Goal: Use online tool/utility: Utilize a website feature to perform a specific function

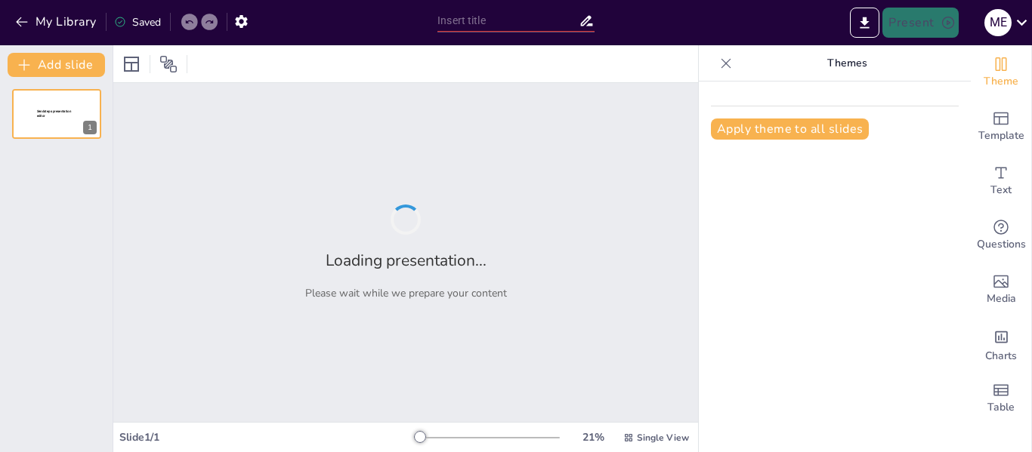
type input "Estrategias Efectivas para el Manejo de Canva en Actividades Educativas"
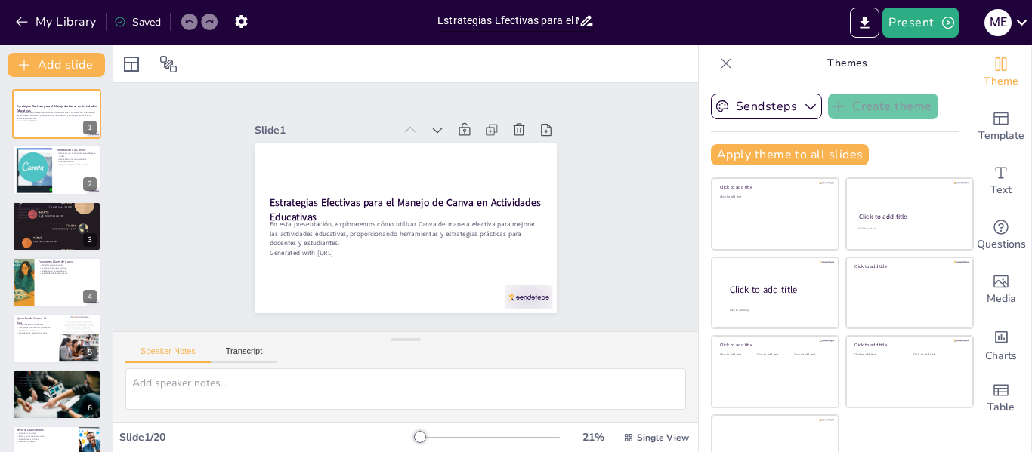
checkbox input "true"
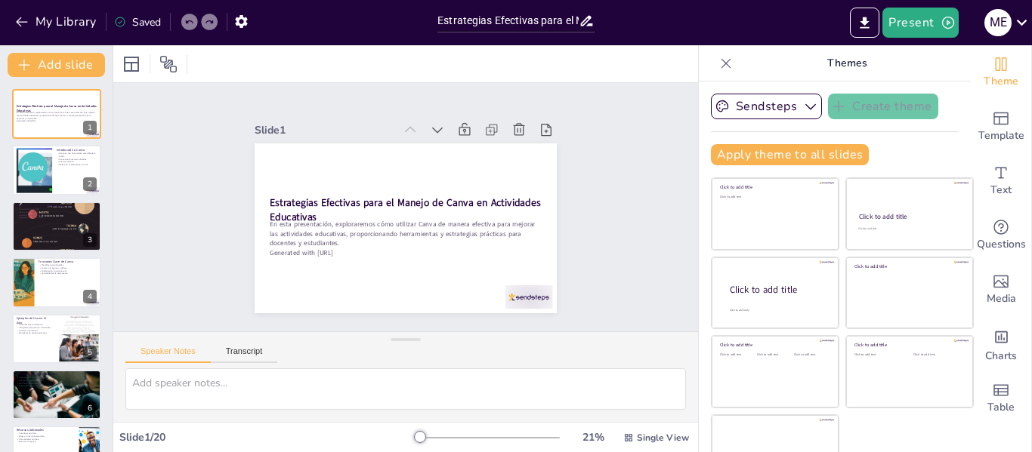
checkbox input "true"
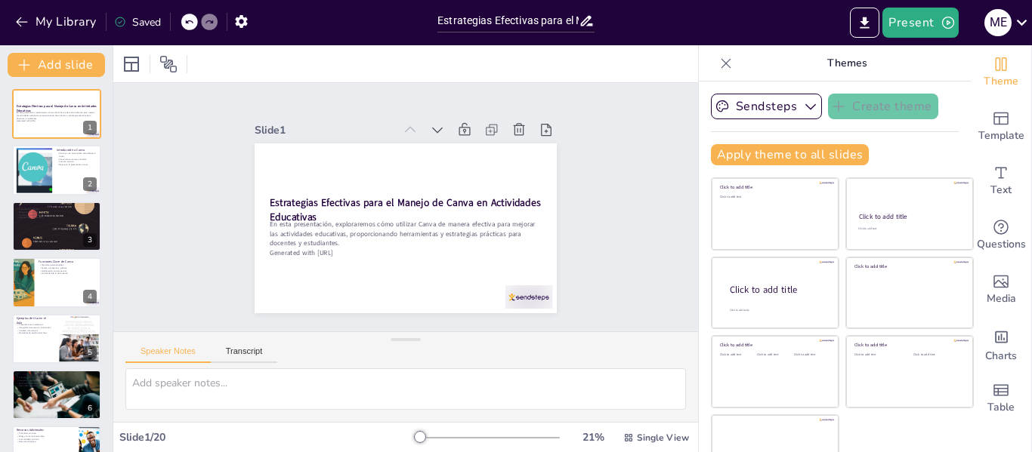
checkbox input "true"
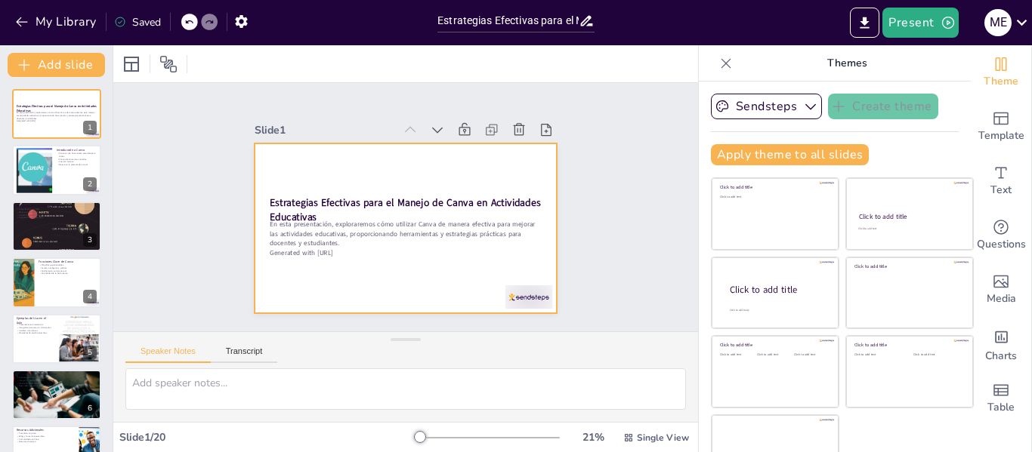
checkbox input "true"
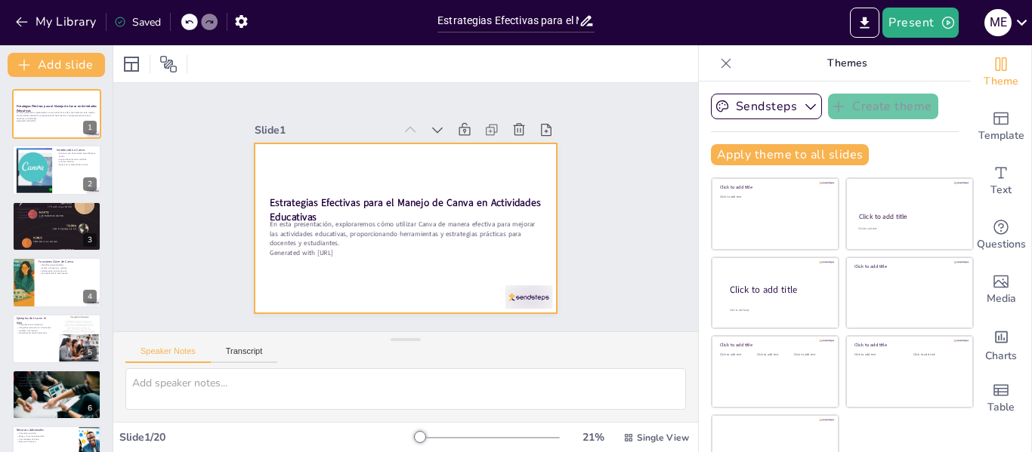
checkbox input "true"
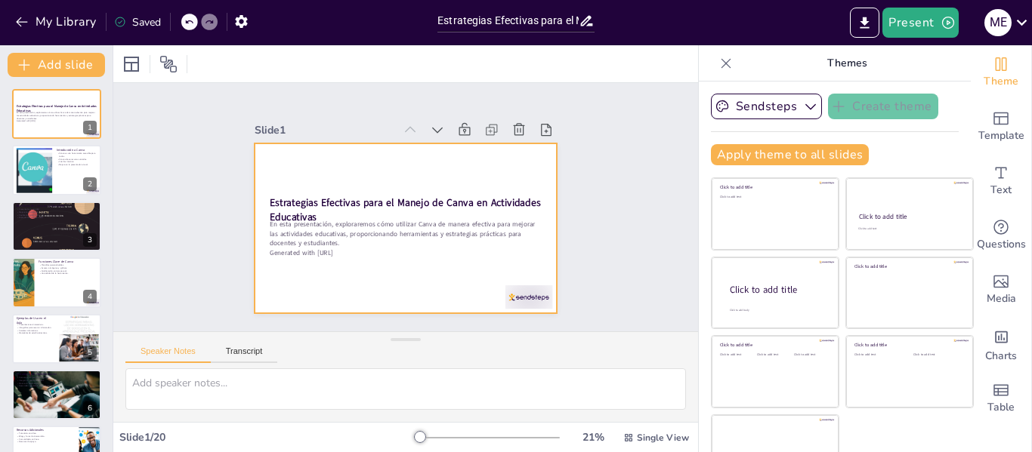
checkbox input "true"
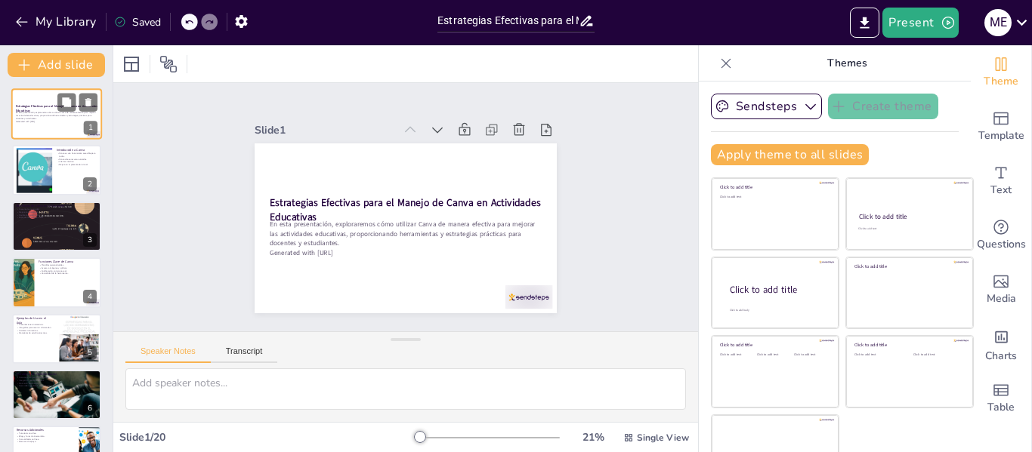
checkbox input "true"
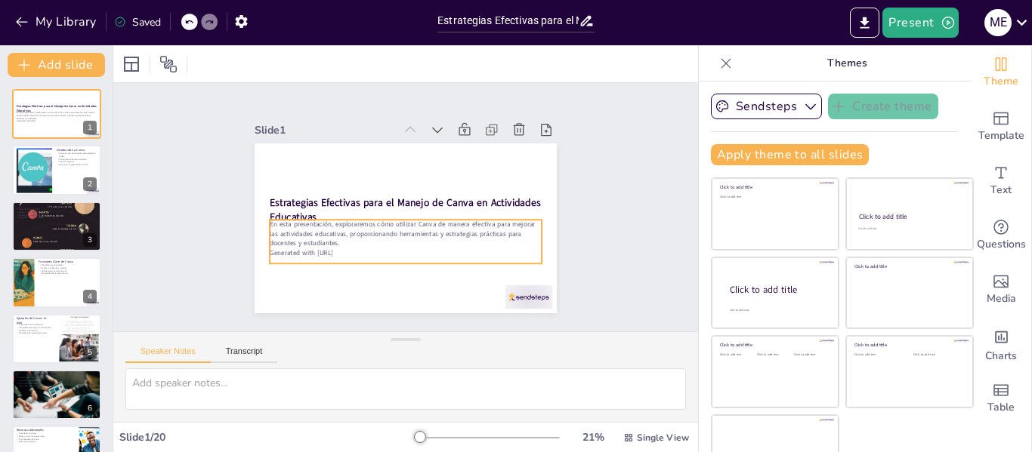
checkbox input "true"
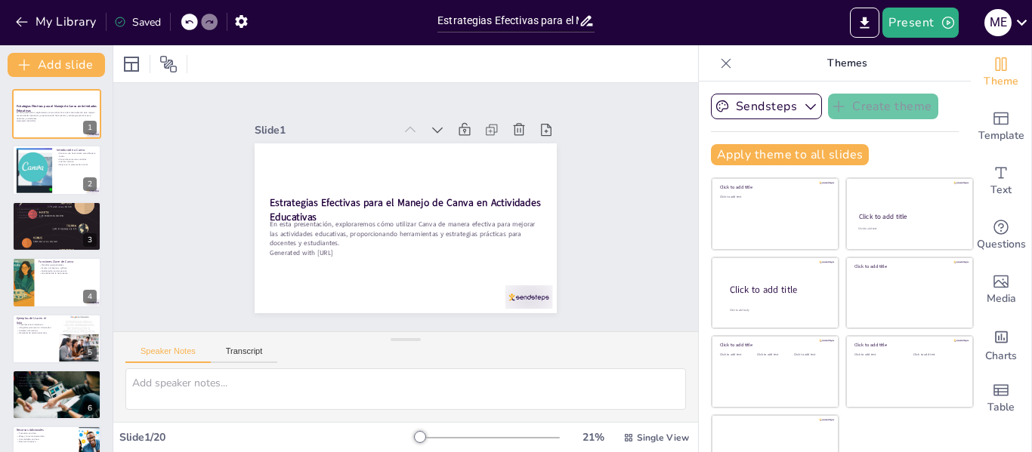
checkbox input "true"
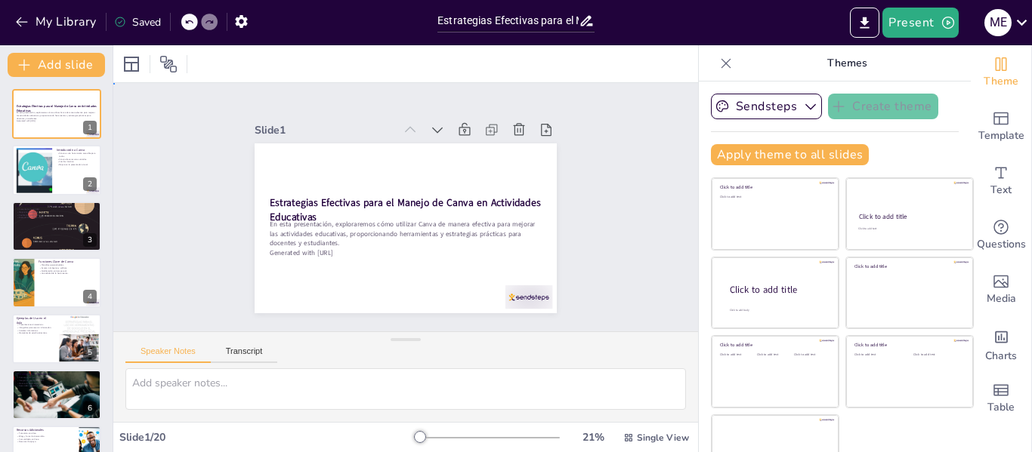
click at [184, 193] on div "Slide 1 Estrategias Efectivas para el Manejo de Canva en Actividades Educativas…" at bounding box center [405, 208] width 607 height 308
checkbox input "true"
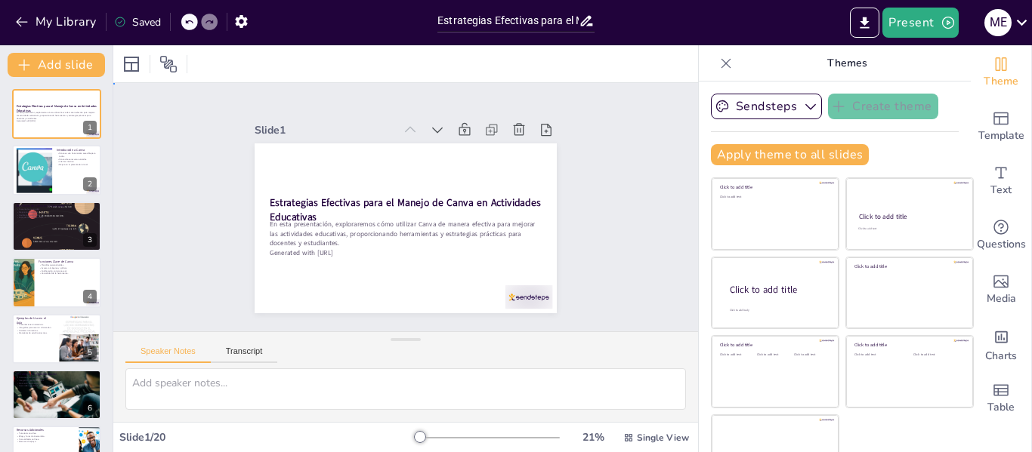
checkbox input "true"
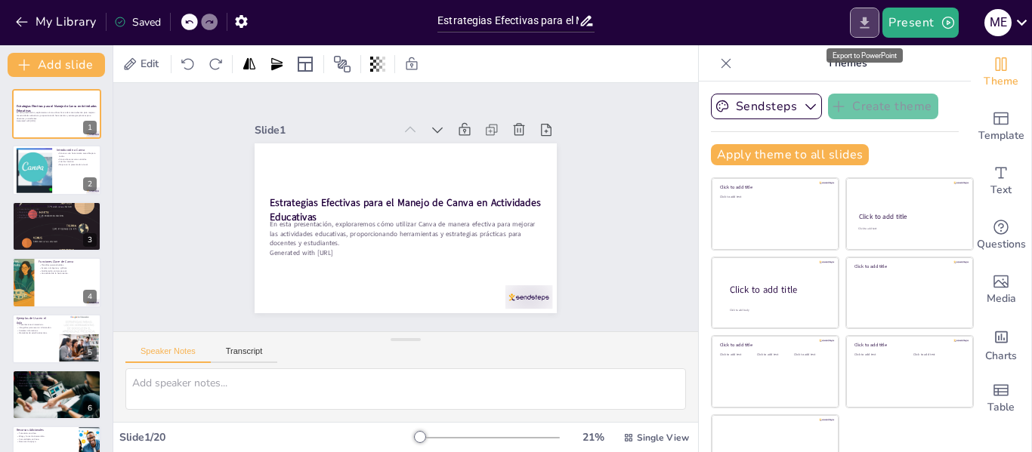
click at [867, 20] on icon "Export to PowerPoint" at bounding box center [864, 22] width 9 height 11
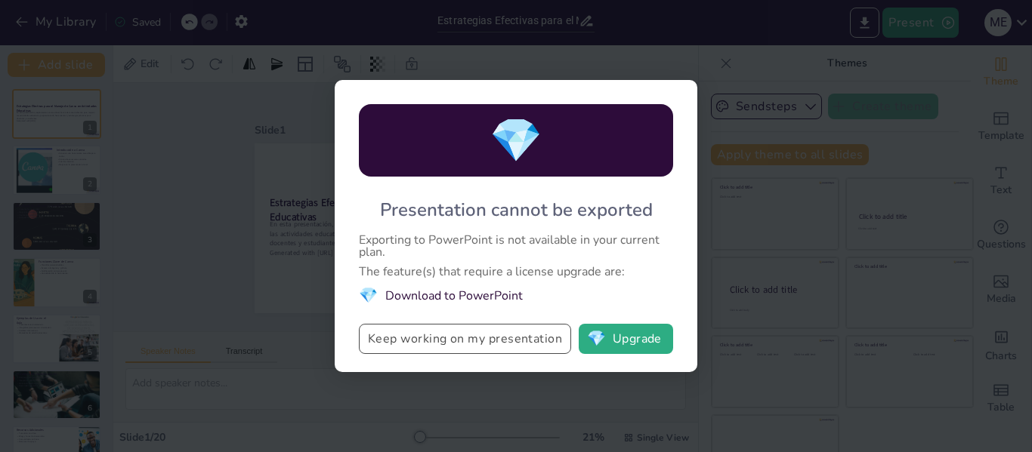
click at [515, 338] on button "Keep working on my presentation" at bounding box center [465, 339] width 212 height 30
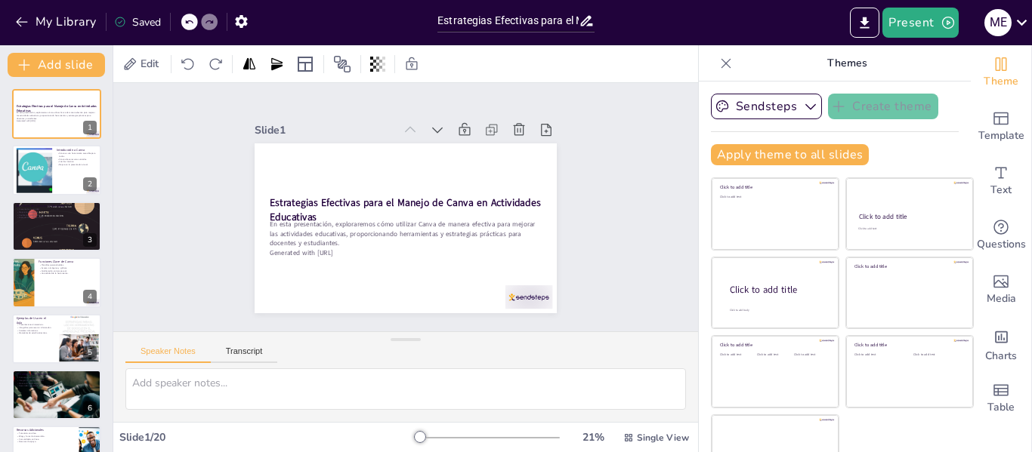
click at [515, 338] on div "Speaker Notes Transcript" at bounding box center [405, 350] width 585 height 36
checkbox input "true"
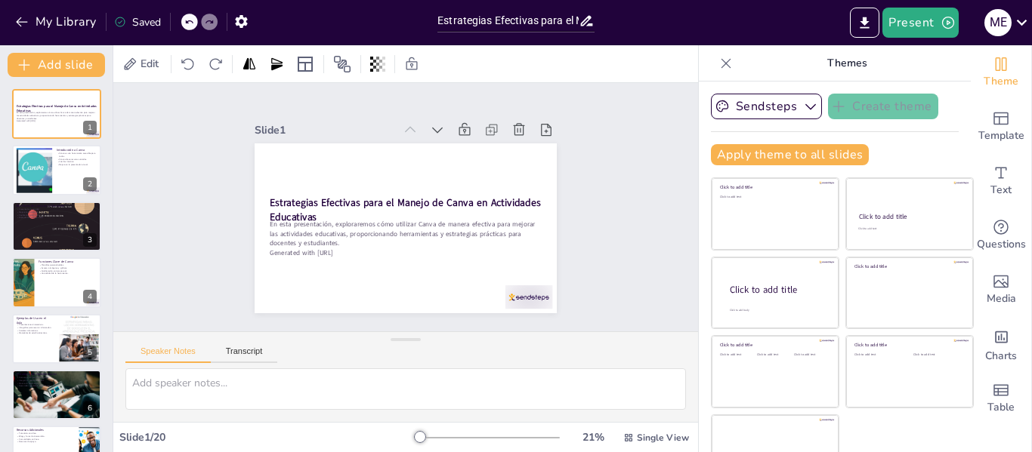
checkbox input "true"
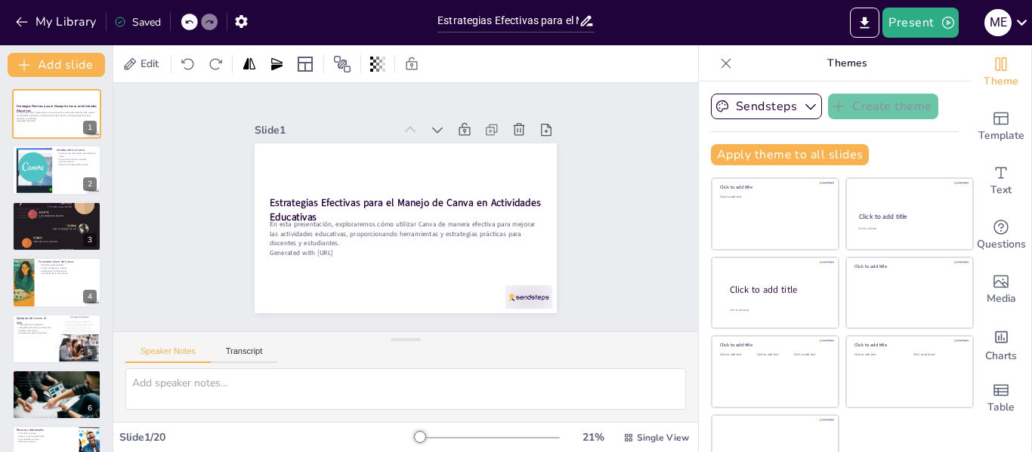
checkbox input "true"
click at [192, 221] on div "Slide 1 Estrategias Efectivas para el Manejo de Canva en Actividades Educativas…" at bounding box center [406, 208] width 631 height 508
checkbox input "true"
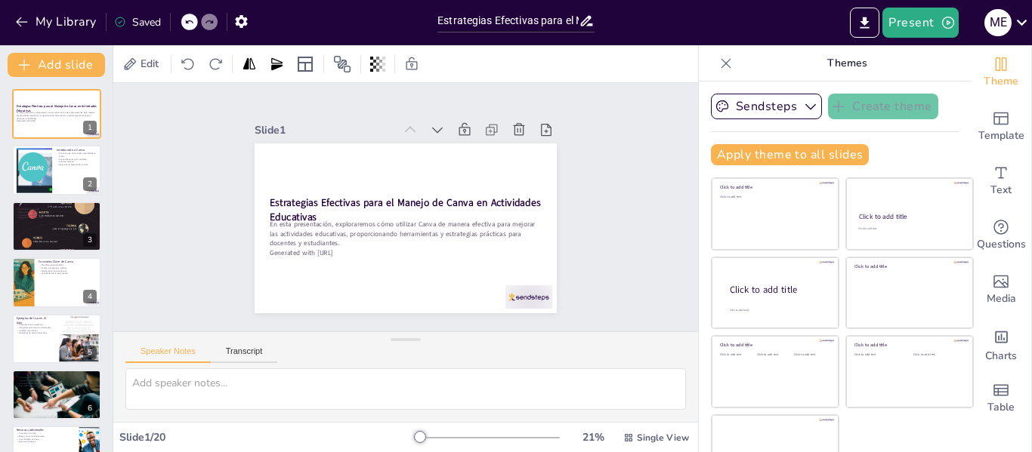
checkbox input "true"
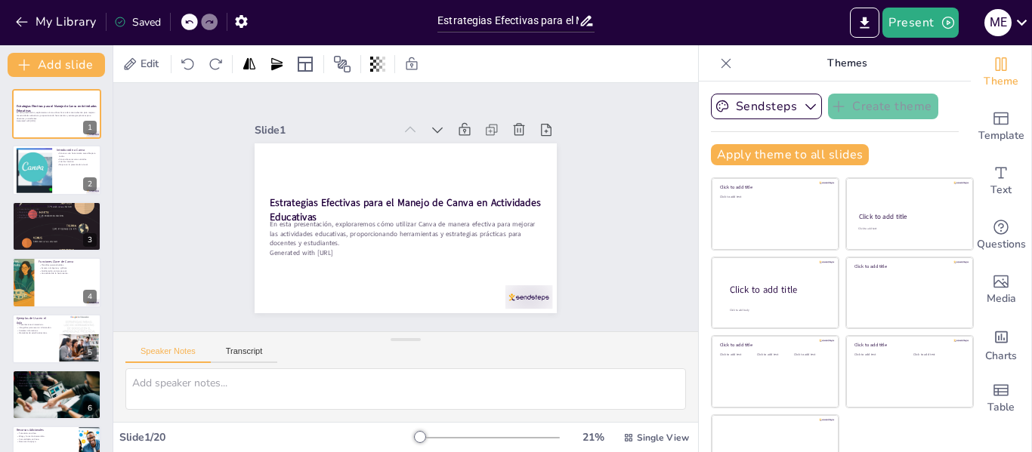
checkbox input "true"
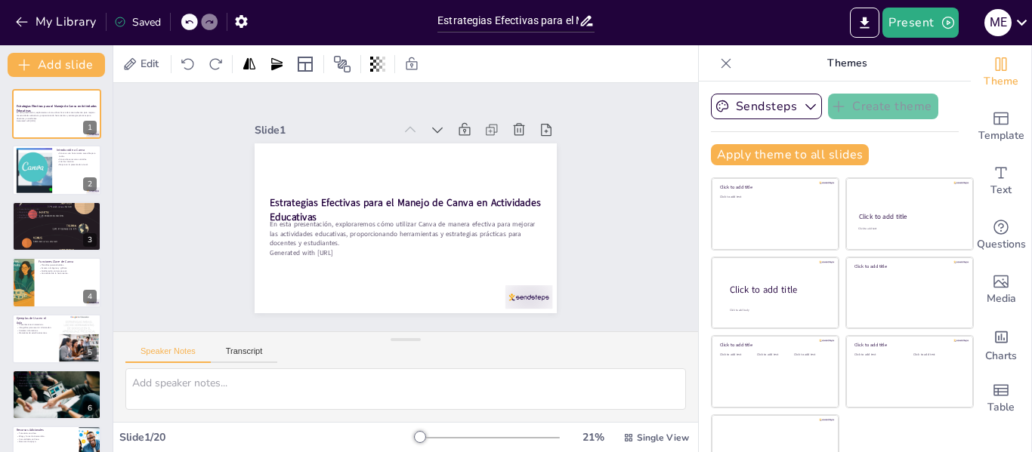
checkbox input "true"
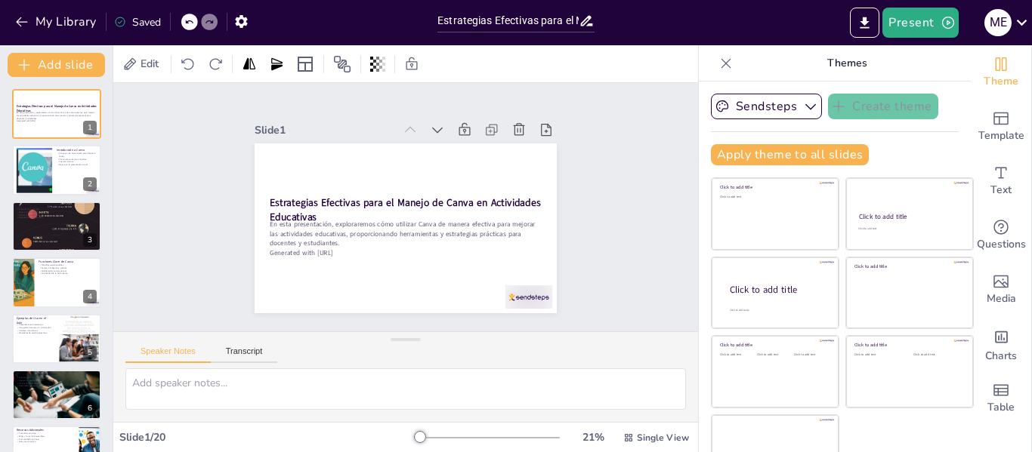
checkbox input "true"
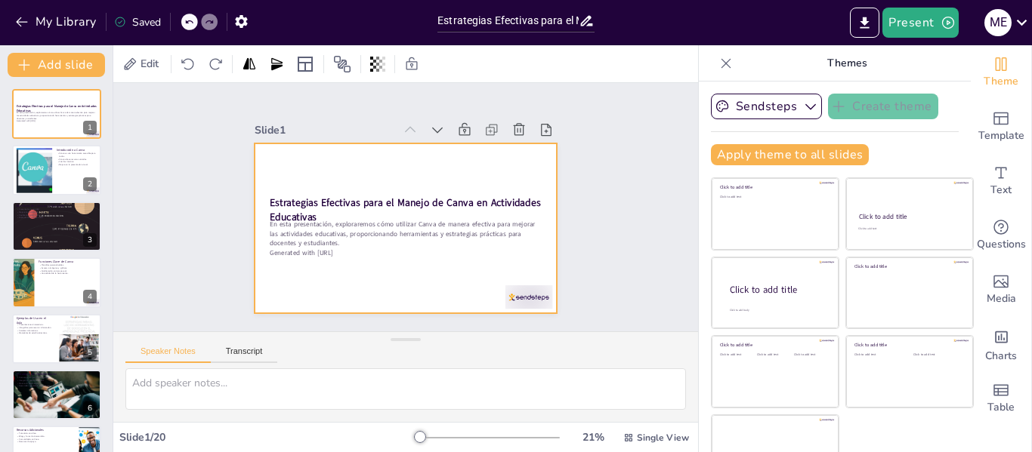
checkbox input "true"
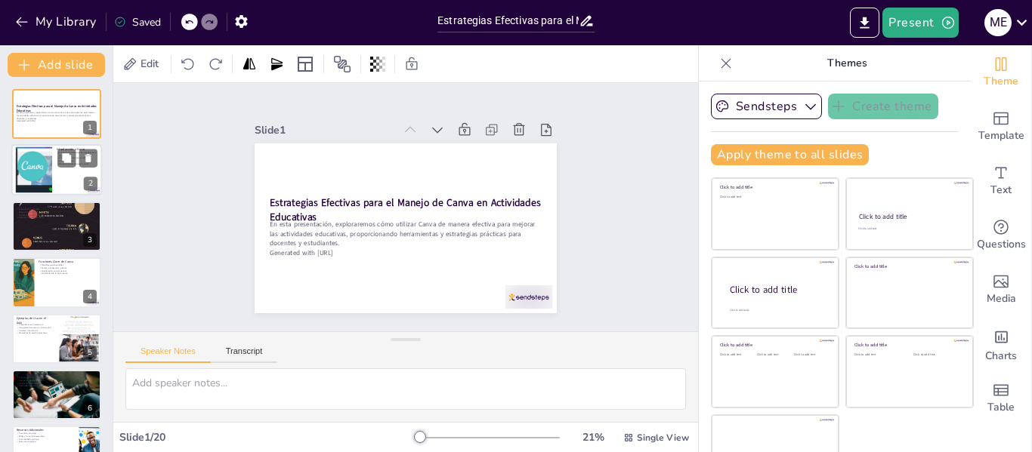
checkbox input "true"
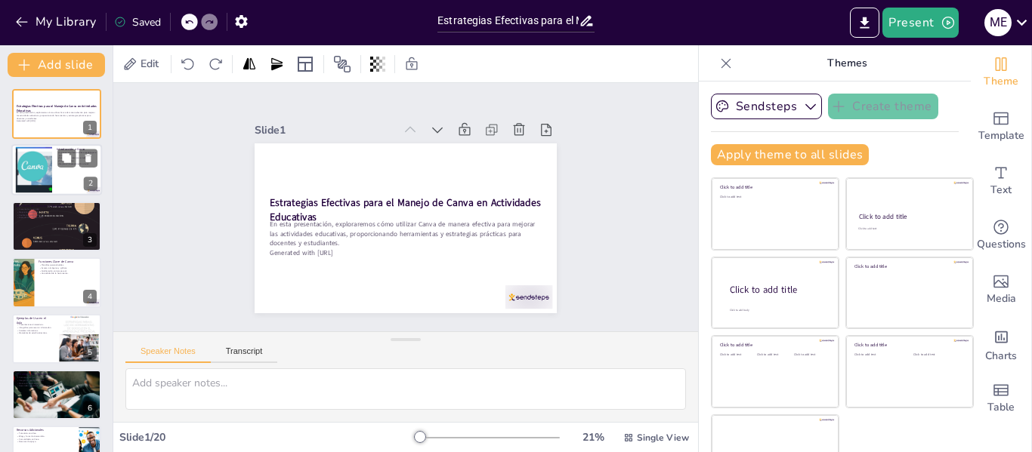
click at [70, 171] on div at bounding box center [56, 170] width 91 height 51
type textarea "Canva permite que cualquier persona, independientemente de su experiencia en di…"
checkbox input "true"
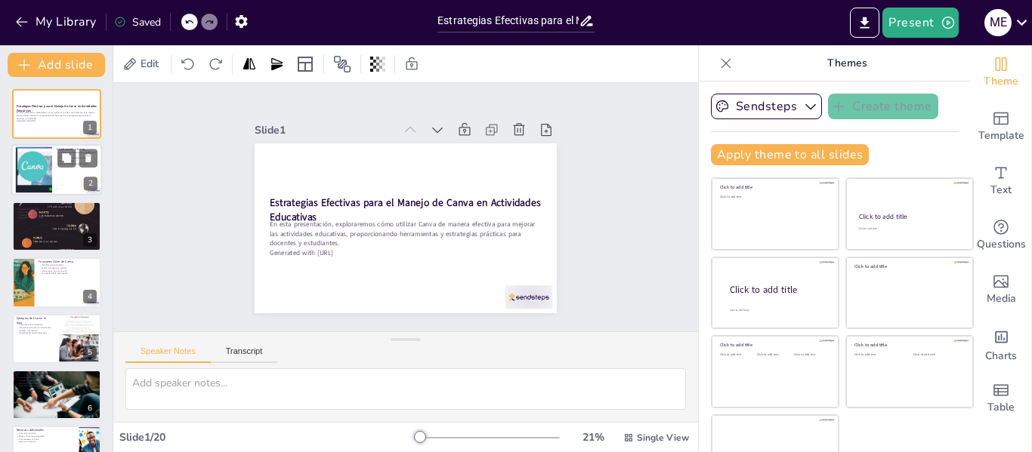
checkbox input "true"
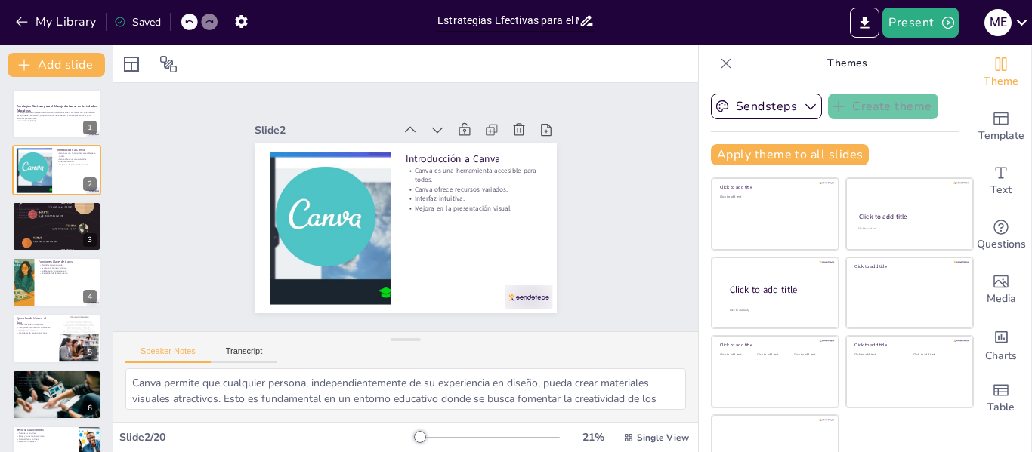
checkbox input "true"
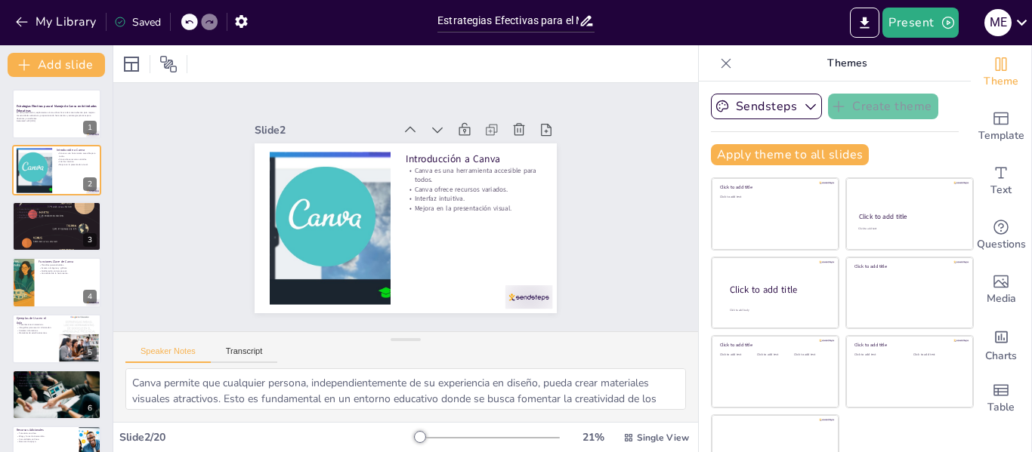
checkbox input "true"
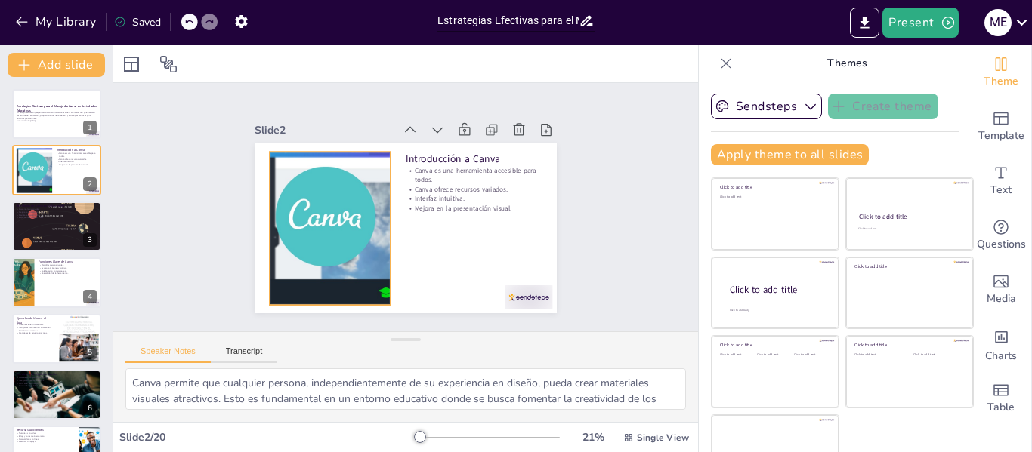
checkbox input "true"
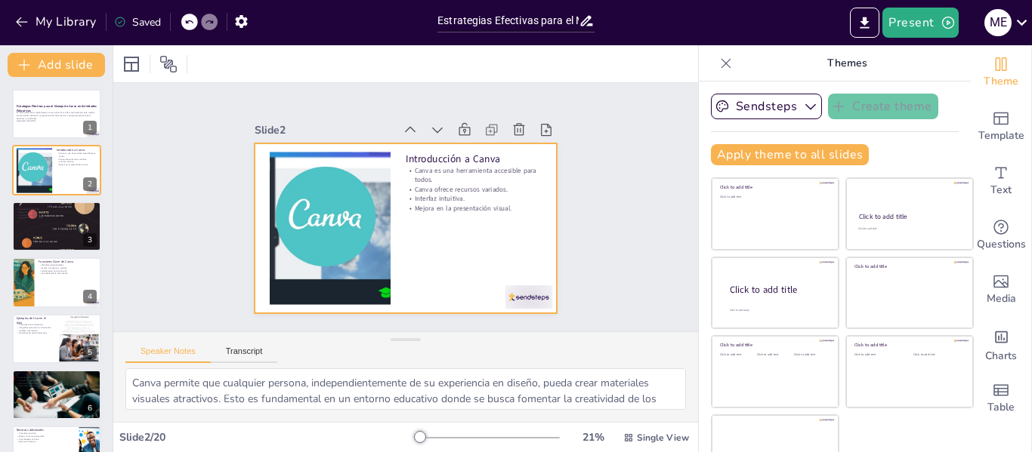
checkbox input "true"
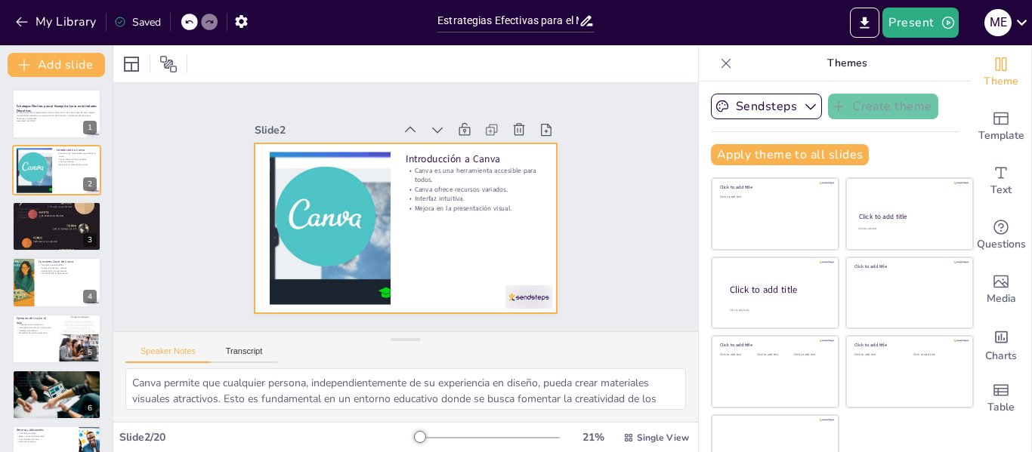
checkbox input "true"
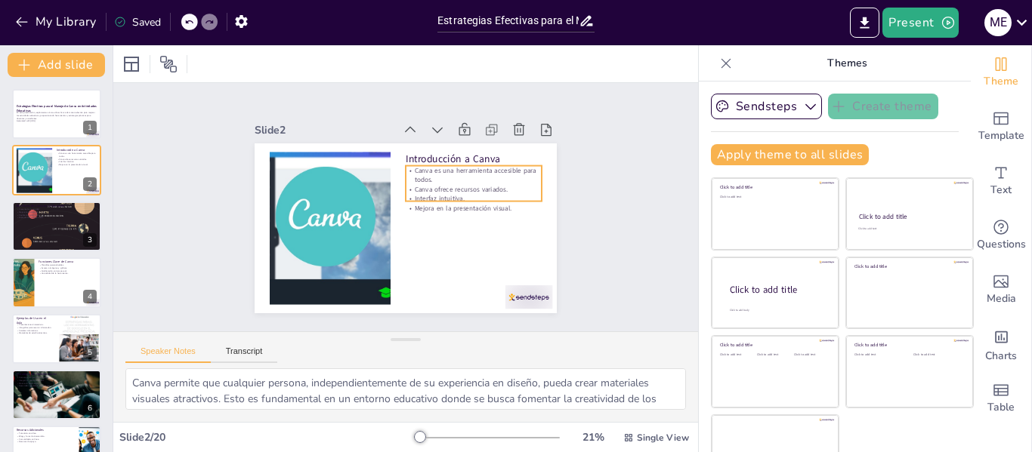
click at [411, 187] on p "Canva ofrece recursos variados." at bounding box center [475, 219] width 128 height 64
checkbox input "true"
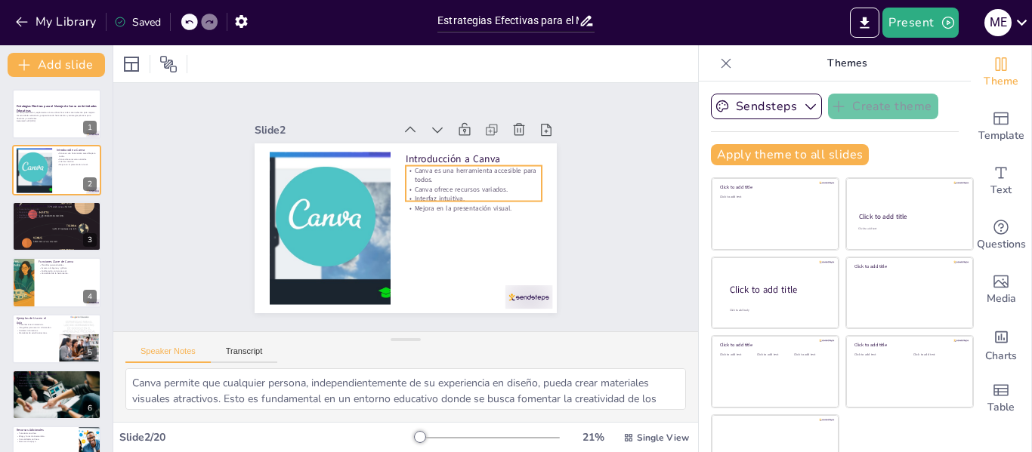
checkbox input "true"
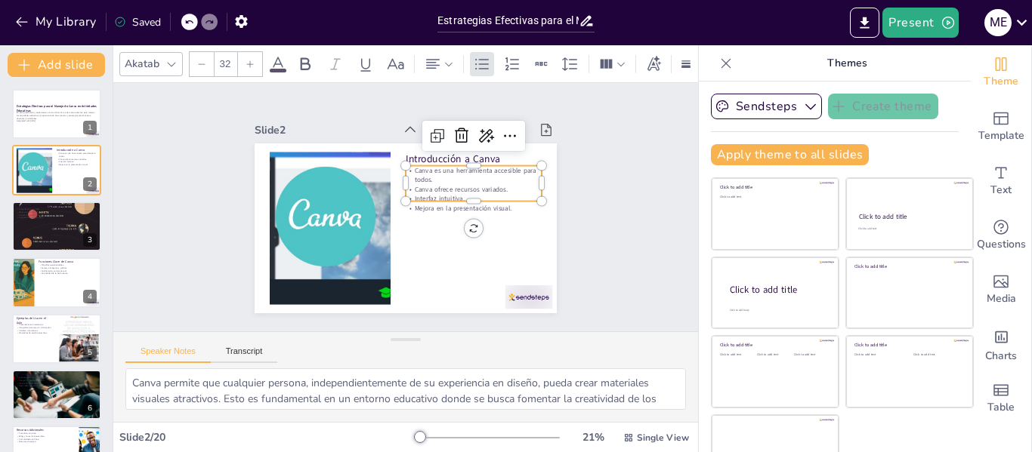
checkbox input "true"
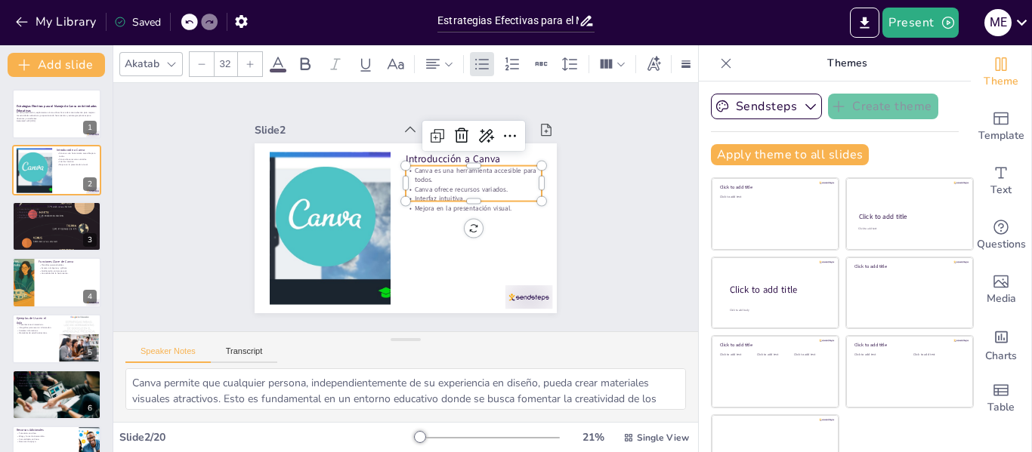
checkbox input "true"
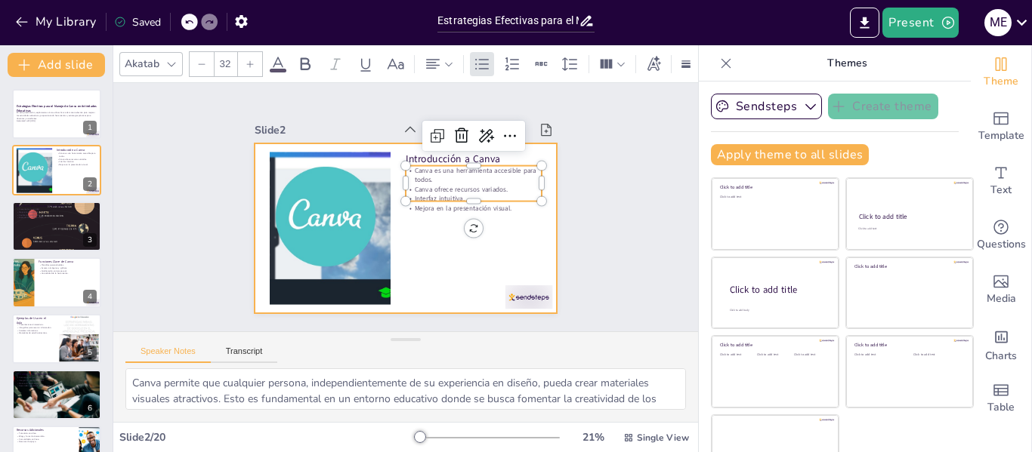
checkbox input "true"
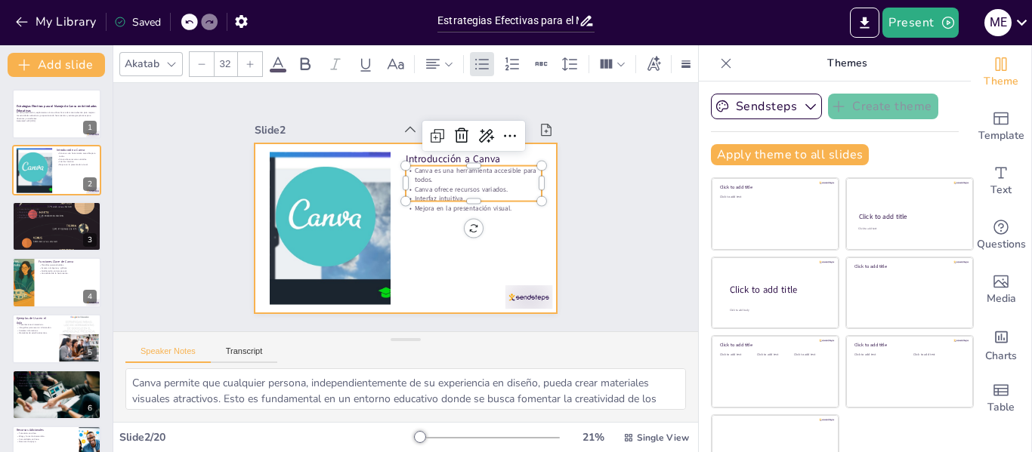
click at [419, 227] on div at bounding box center [390, 221] width 329 height 338
checkbox input "true"
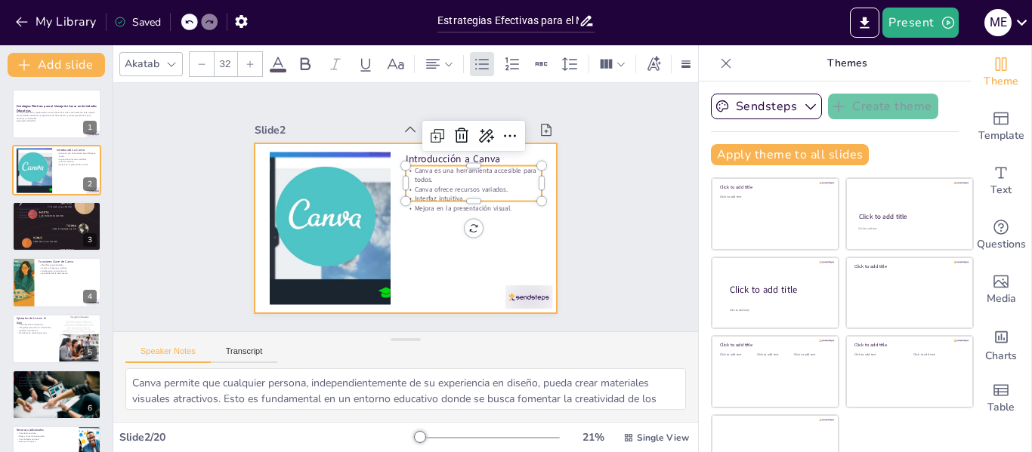
checkbox input "true"
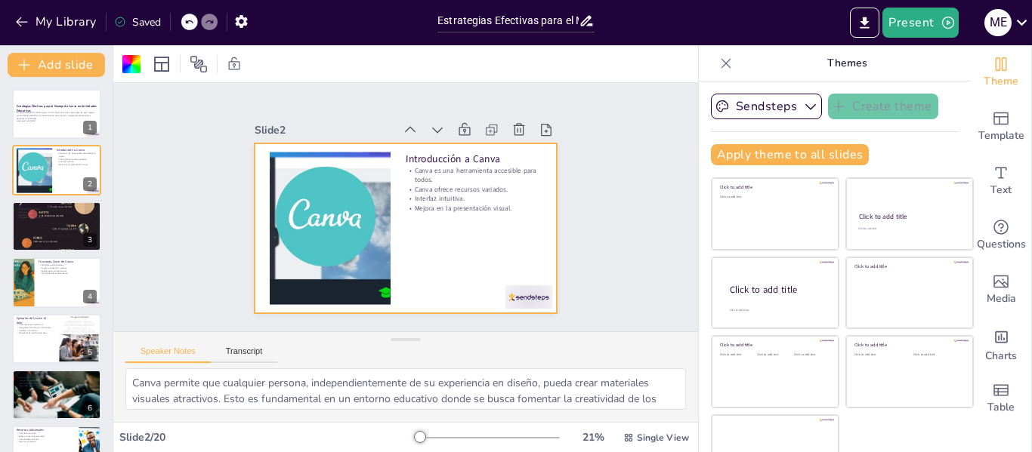
checkbox input "true"
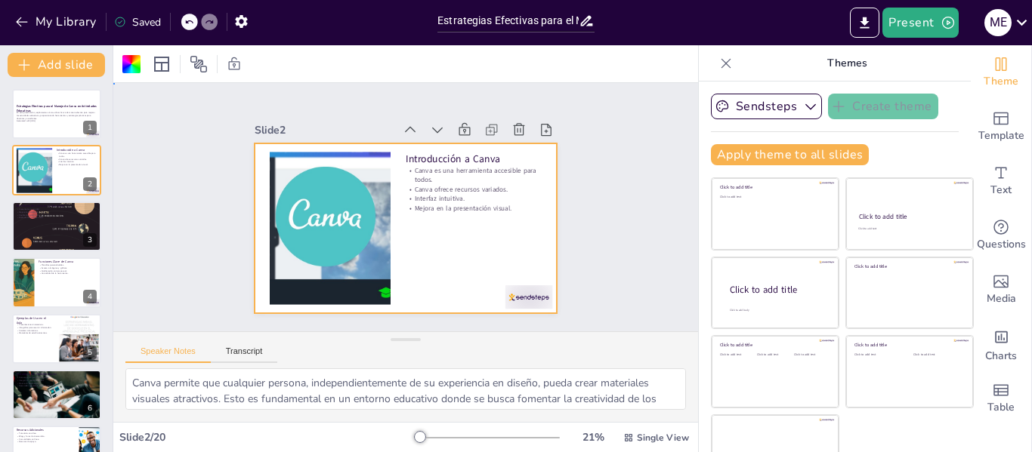
click at [419, 227] on div at bounding box center [406, 229] width 302 height 170
checkbox input "true"
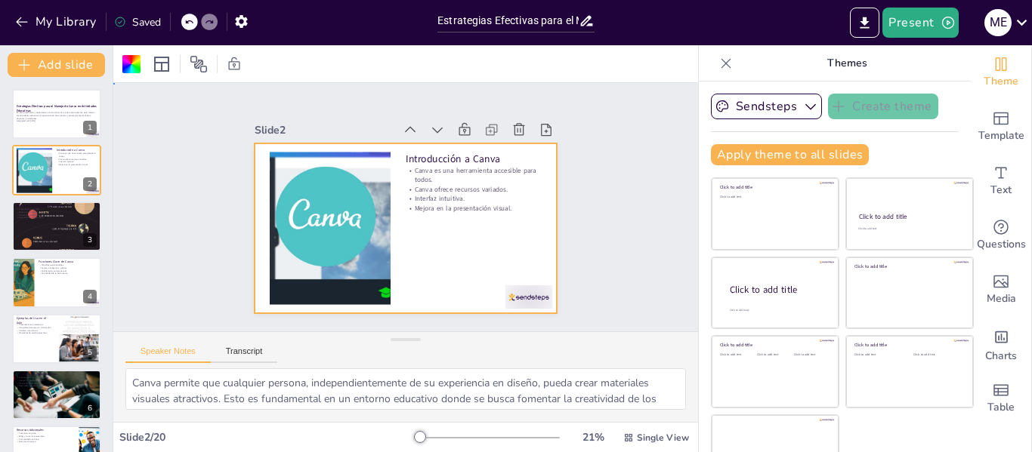
checkbox input "true"
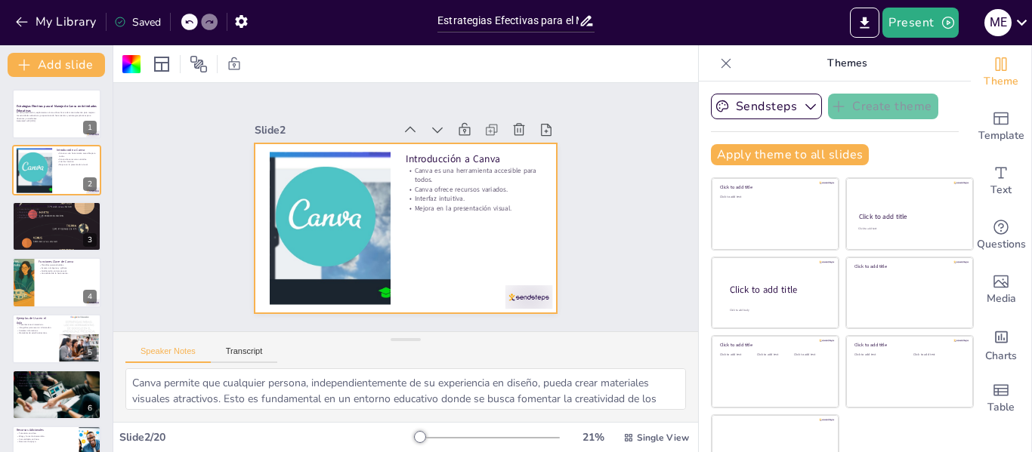
checkbox input "true"
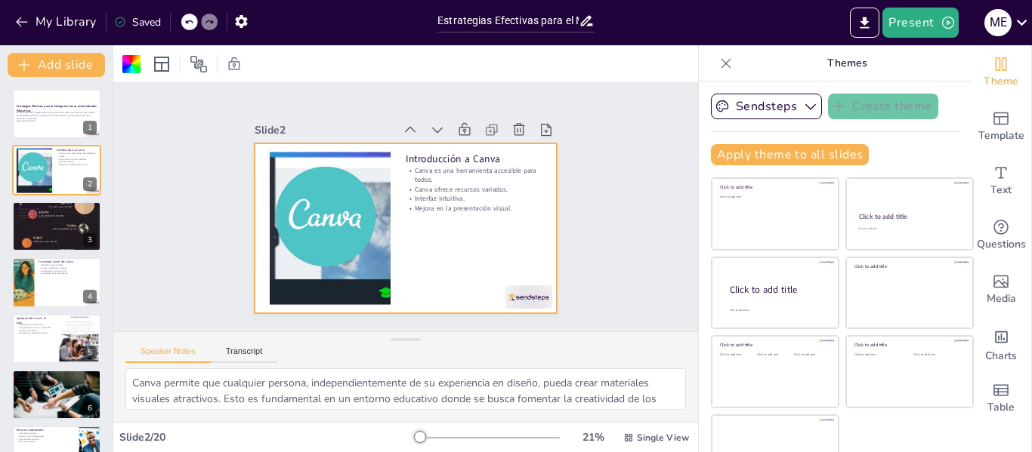
checkbox input "true"
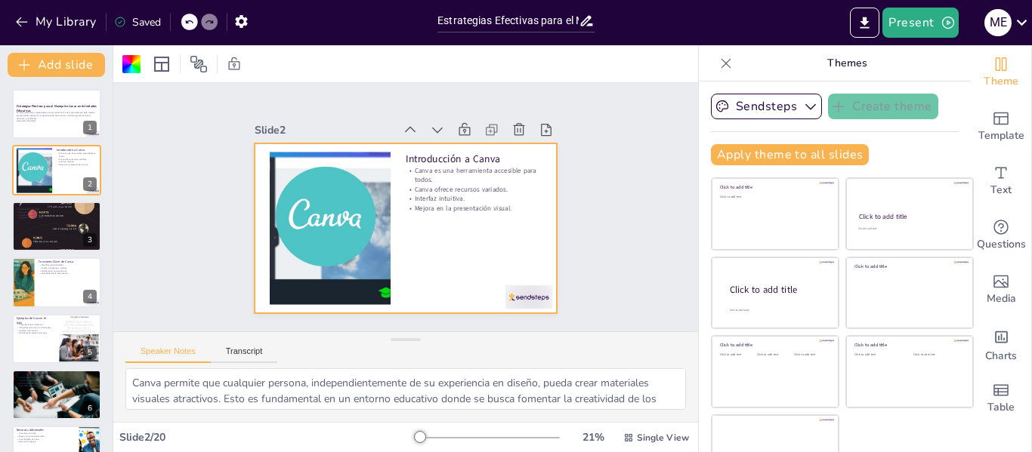
checkbox input "true"
click at [718, 69] on icon at bounding box center [725, 63] width 15 height 15
checkbox input "true"
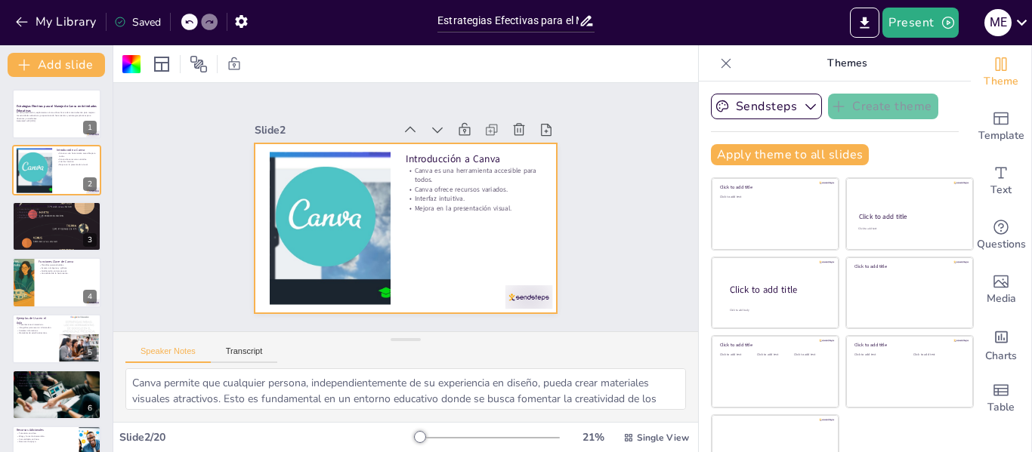
checkbox input "true"
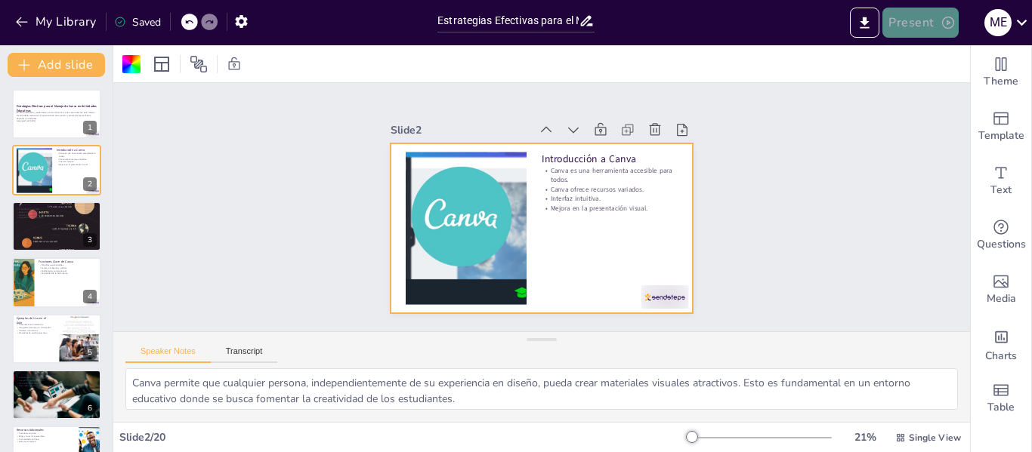
click at [909, 26] on button "Present" at bounding box center [920, 23] width 76 height 30
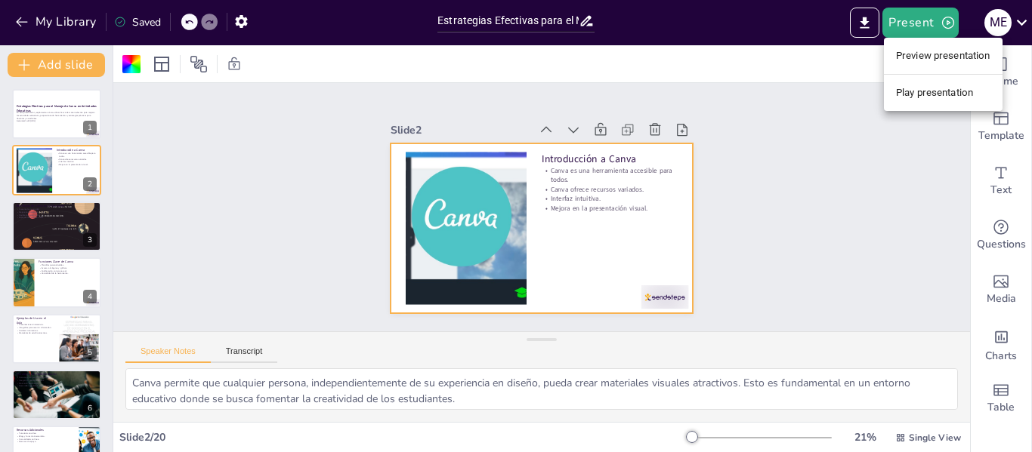
click at [833, 131] on div at bounding box center [516, 226] width 1032 height 452
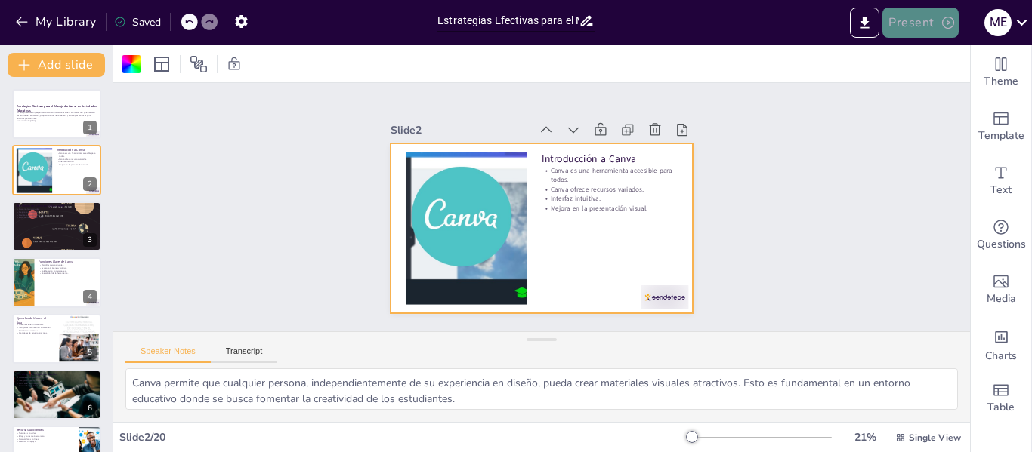
click at [903, 20] on button "Present" at bounding box center [920, 23] width 76 height 30
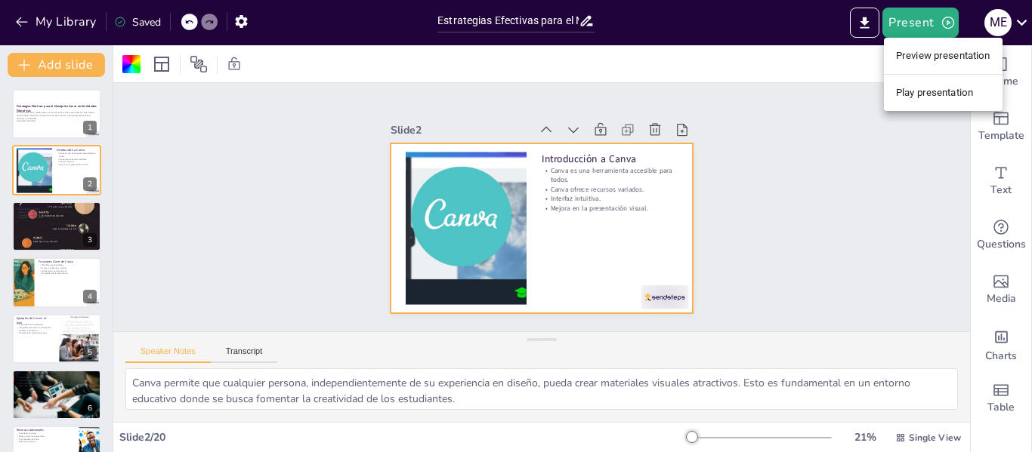
click at [924, 94] on li "Play presentation" at bounding box center [943, 93] width 119 height 24
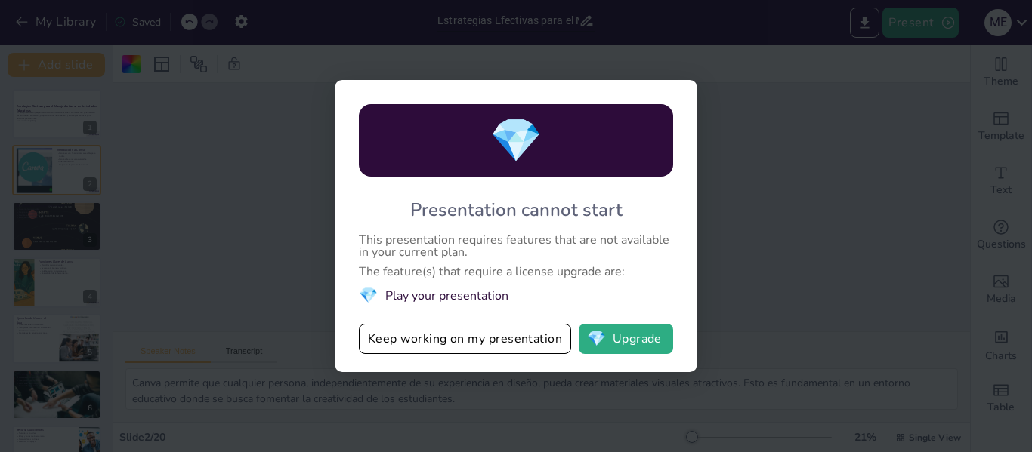
click at [741, 293] on div "💎 Presentation cannot start This presentation requires features that are not av…" at bounding box center [516, 226] width 1032 height 452
checkbox input "true"
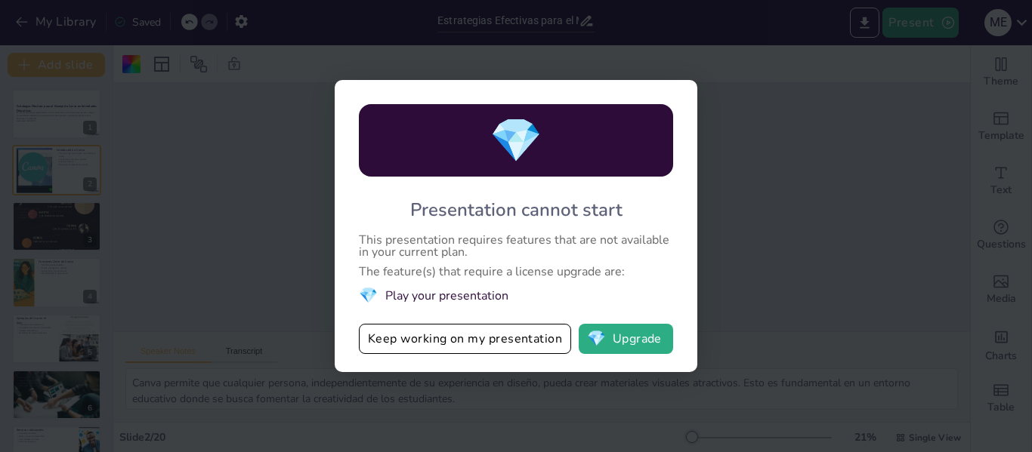
checkbox input "true"
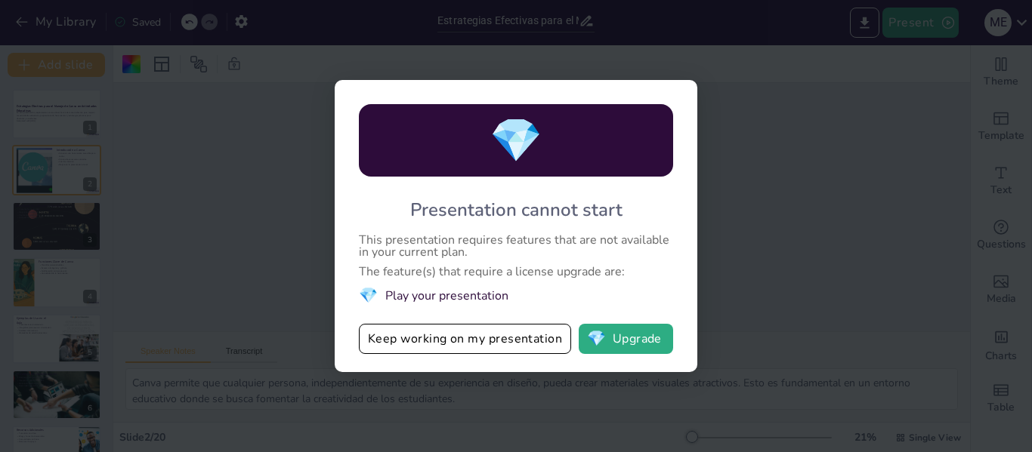
checkbox input "true"
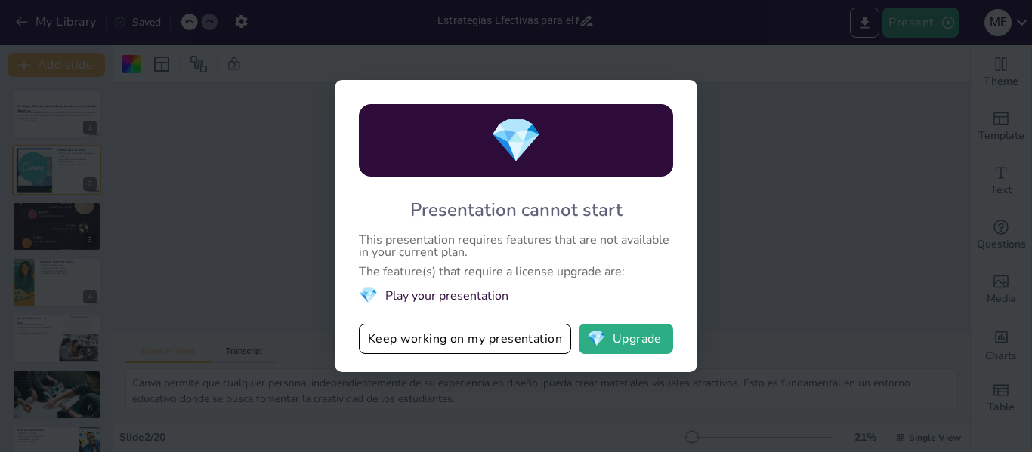
checkbox input "true"
click at [523, 344] on button "Keep working on my presentation" at bounding box center [465, 339] width 212 height 30
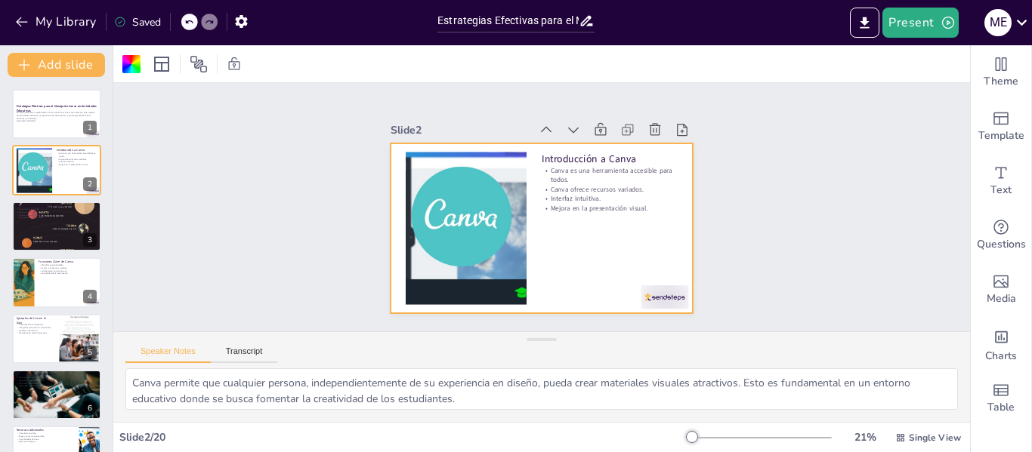
checkbox input "true"
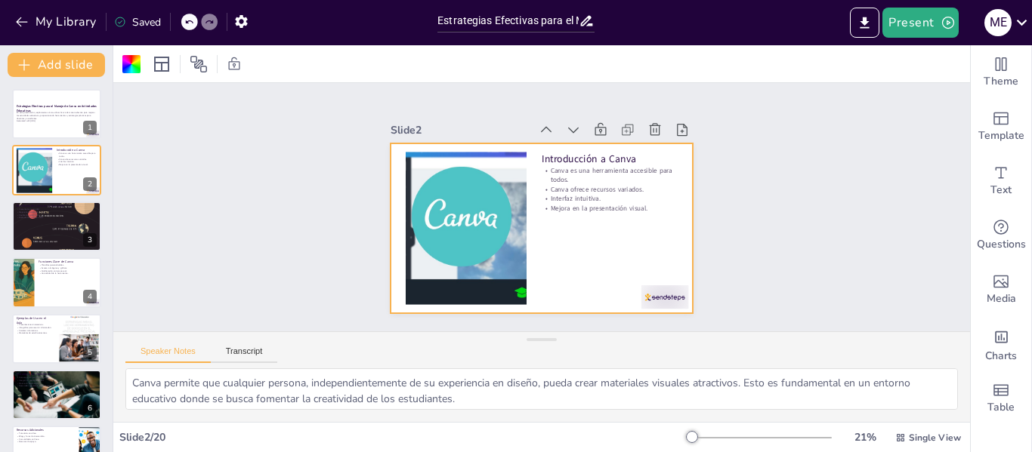
checkbox input "true"
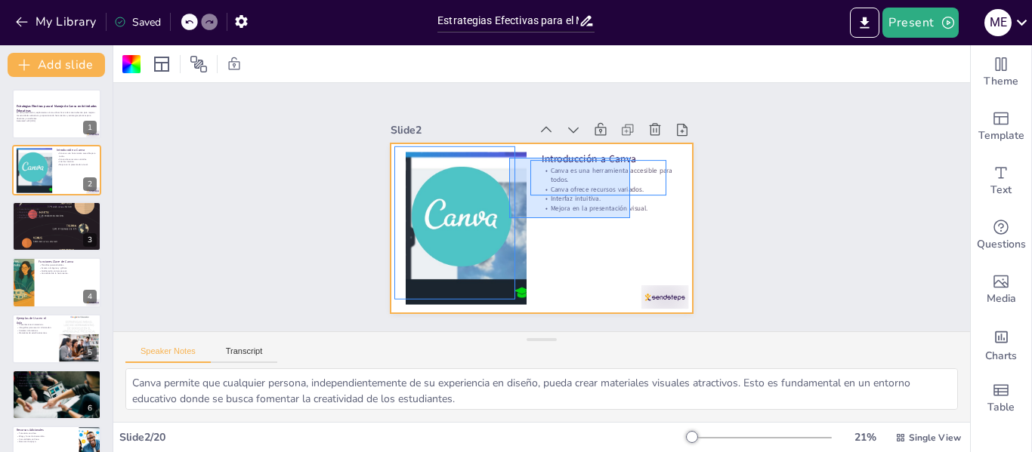
drag, startPoint x: 630, startPoint y: 218, endPoint x: 511, endPoint y: 159, distance: 132.7
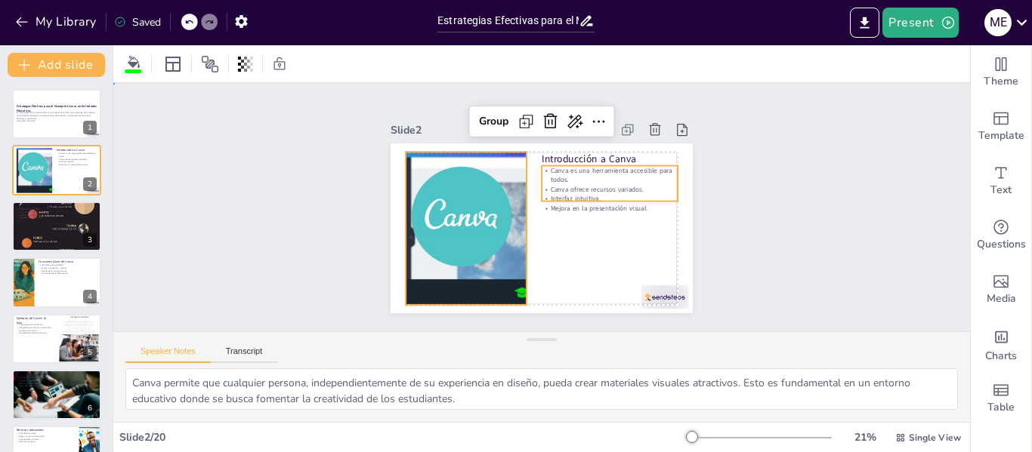
click at [854, 155] on div "Slide 1 Estrategias Efectivas para el Manejo de Canva en Actividades Educativas…" at bounding box center [541, 207] width 758 height 803
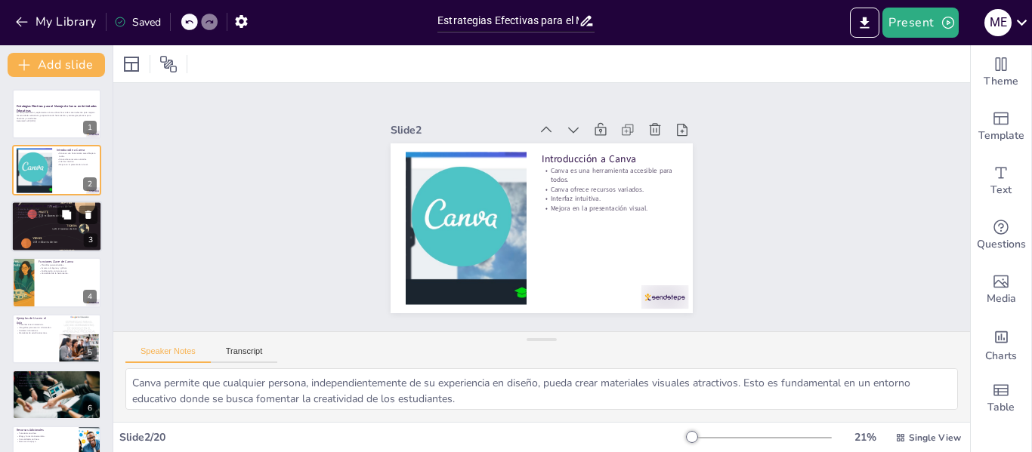
click at [34, 219] on p "Expresión efectiva de ideas." at bounding box center [57, 217] width 82 height 3
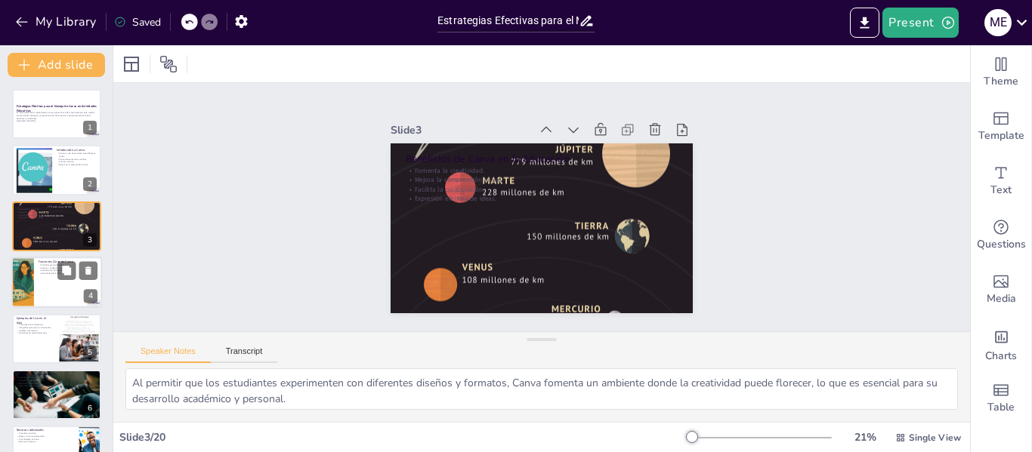
click at [54, 286] on div at bounding box center [56, 282] width 91 height 51
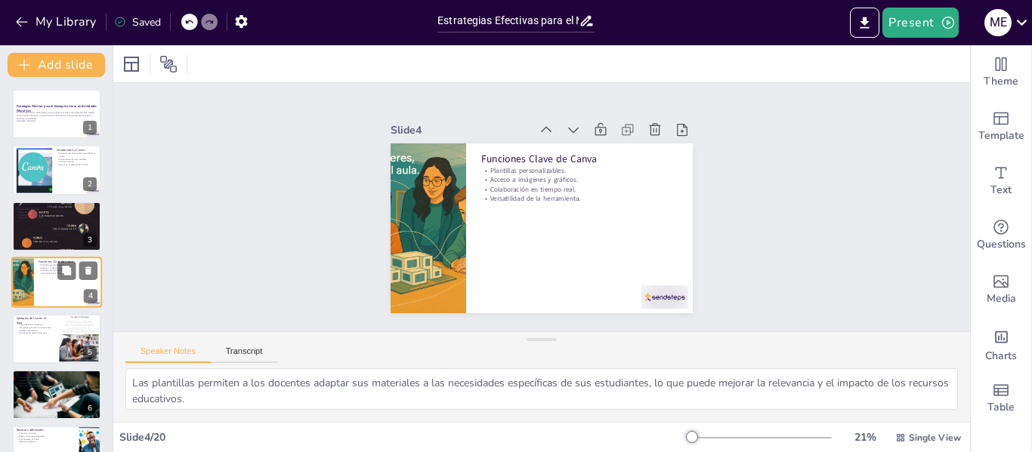
scroll to position [18, 0]
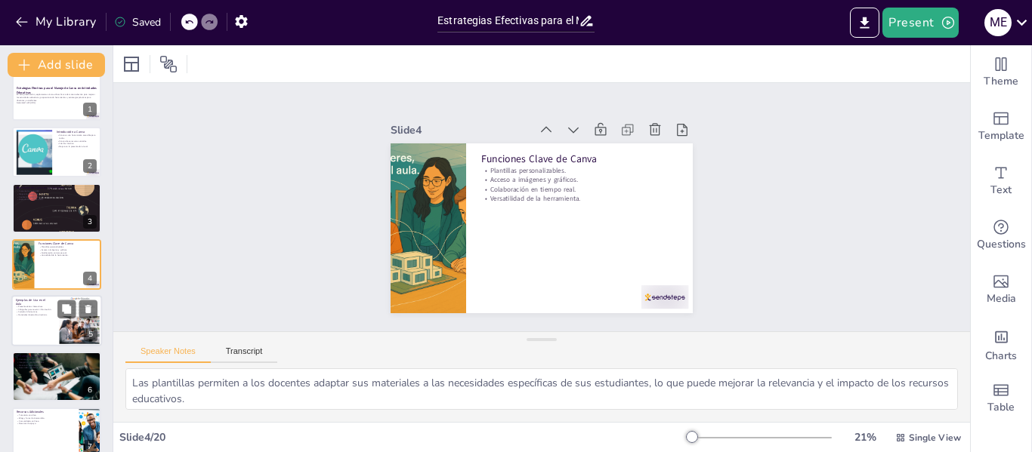
click at [36, 341] on div at bounding box center [56, 320] width 91 height 51
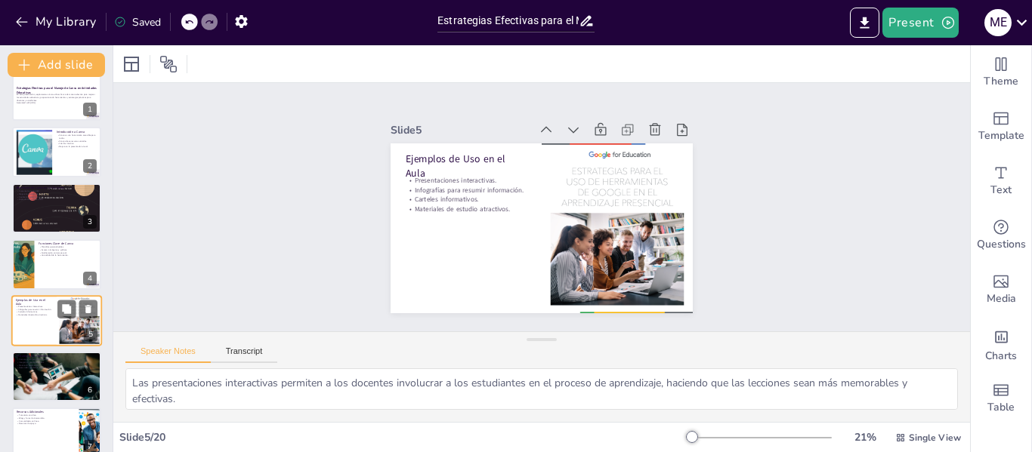
scroll to position [74, 0]
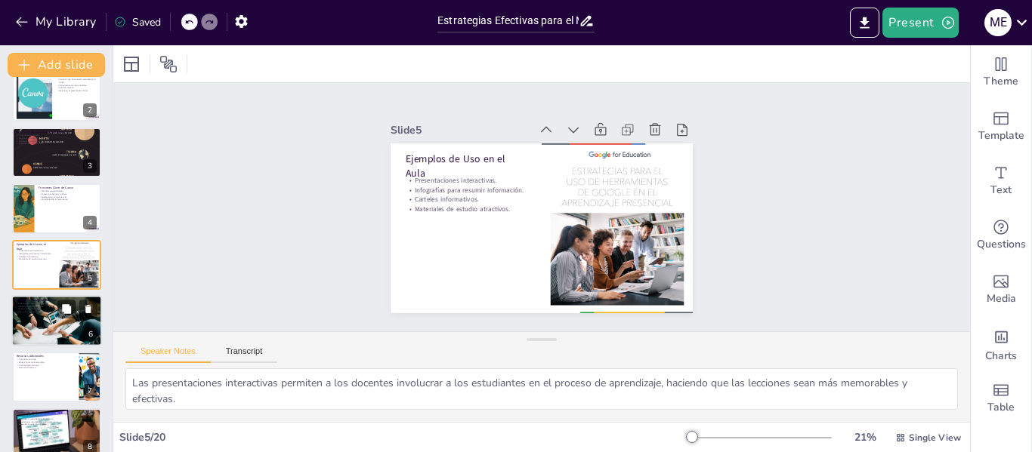
click at [50, 313] on p "Desarrollar habilidades importantes." at bounding box center [57, 311] width 82 height 3
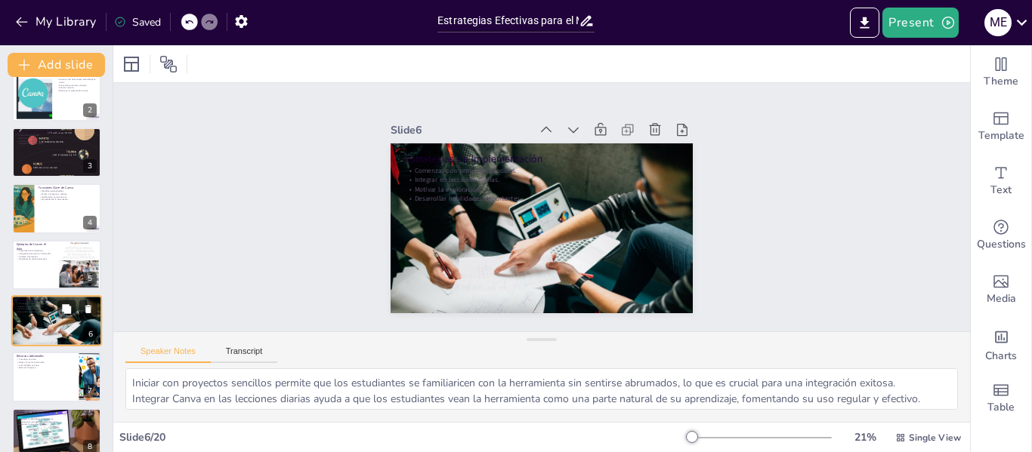
scroll to position [131, 0]
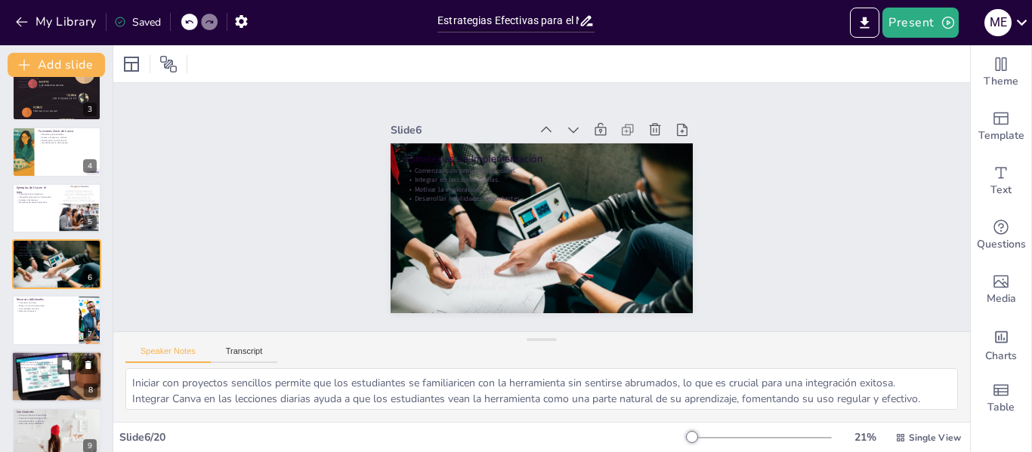
click at [37, 379] on div at bounding box center [56, 377] width 91 height 60
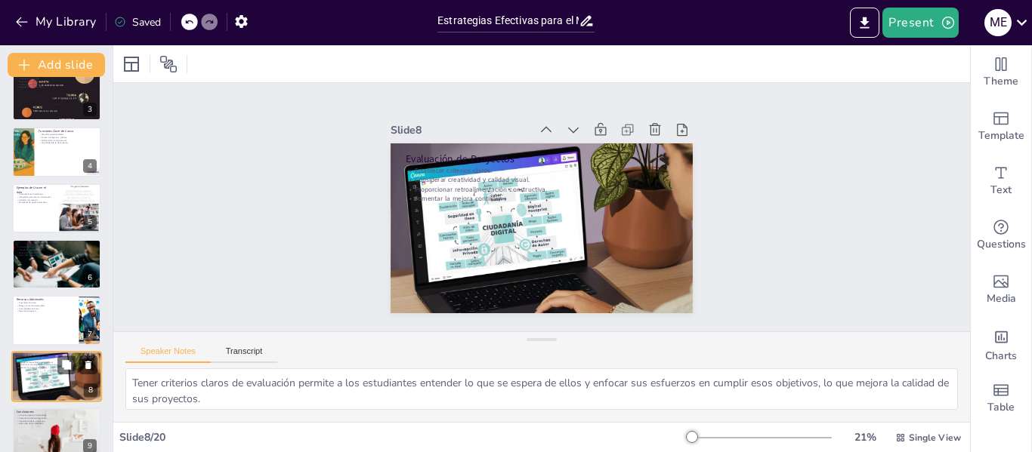
scroll to position [242, 0]
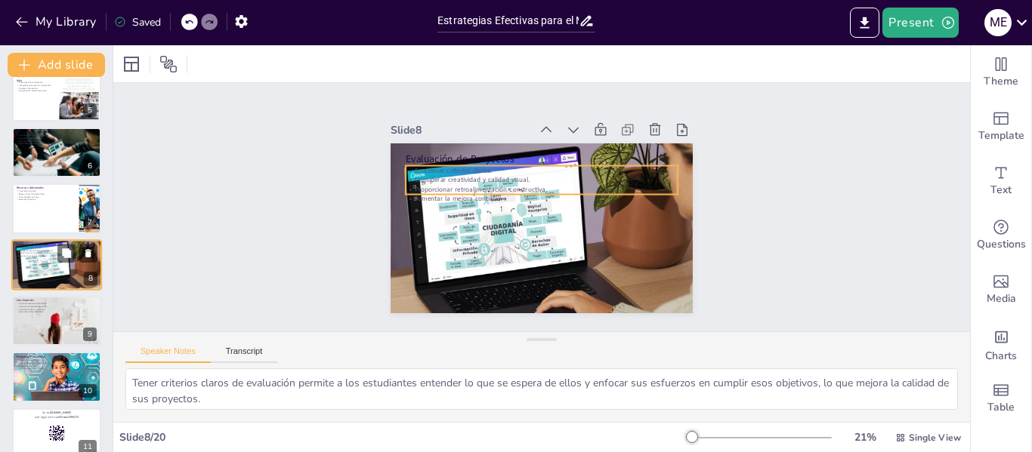
click at [54, 255] on p "Fomentar la mejora continua." at bounding box center [57, 256] width 82 height 3
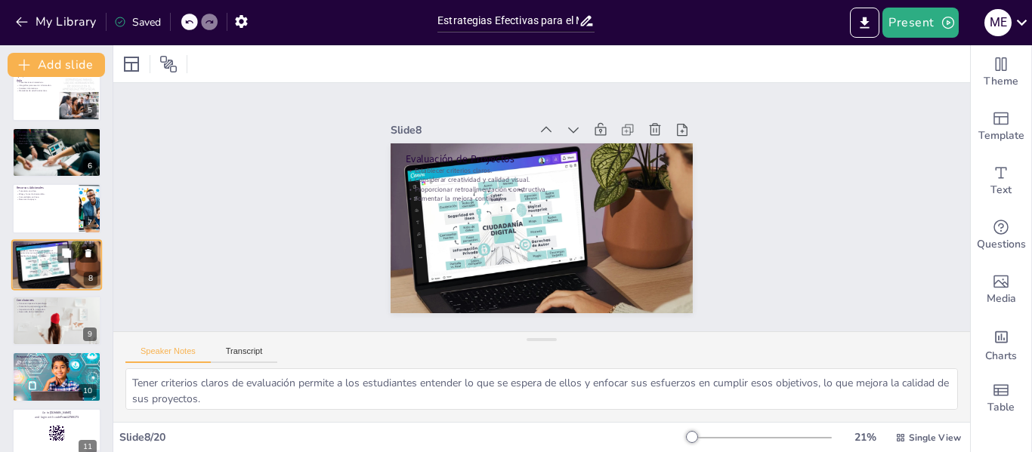
click at [54, 255] on p "Fomentar la mejora continua." at bounding box center [57, 256] width 82 height 3
click at [45, 311] on p "Desarrollo de la creatividad." at bounding box center [57, 311] width 82 height 3
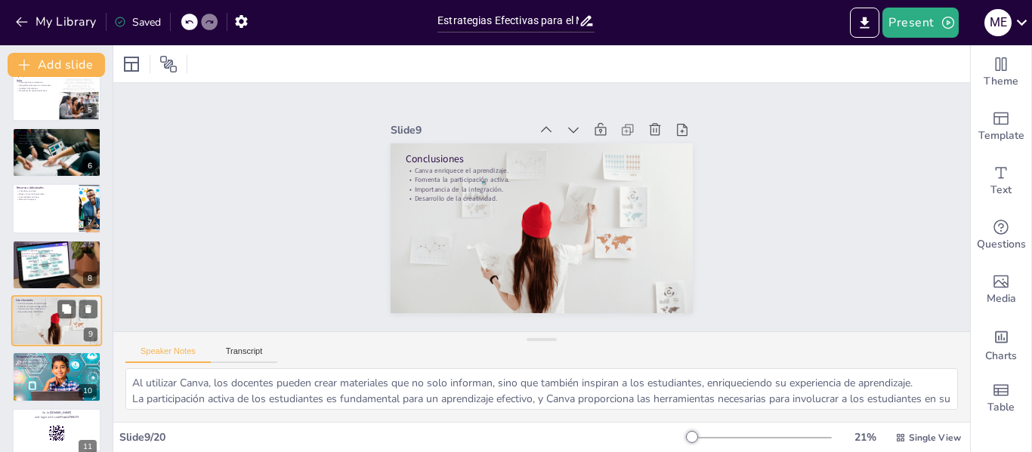
scroll to position [299, 0]
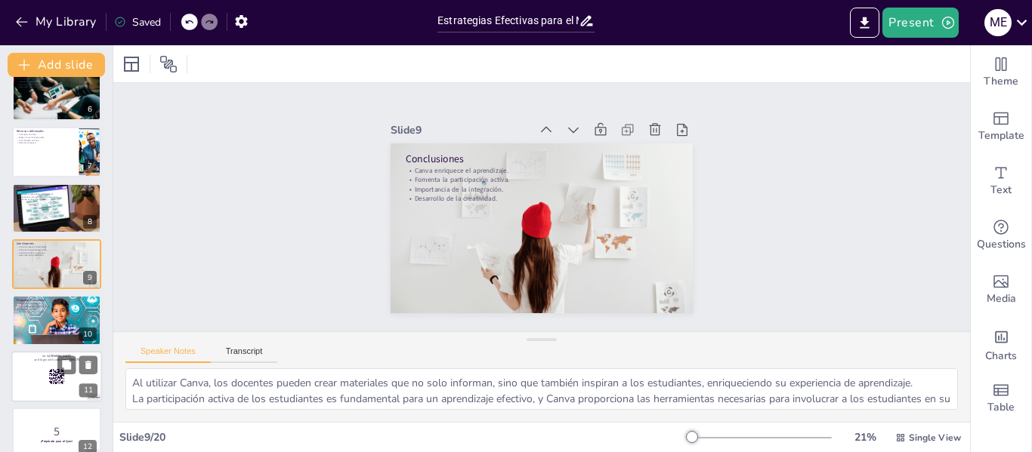
click at [27, 378] on div at bounding box center [56, 376] width 91 height 51
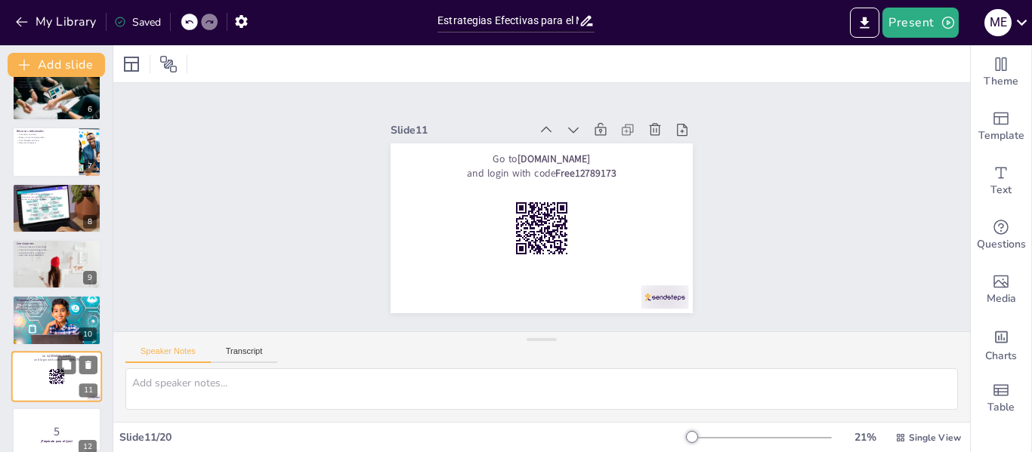
scroll to position [411, 0]
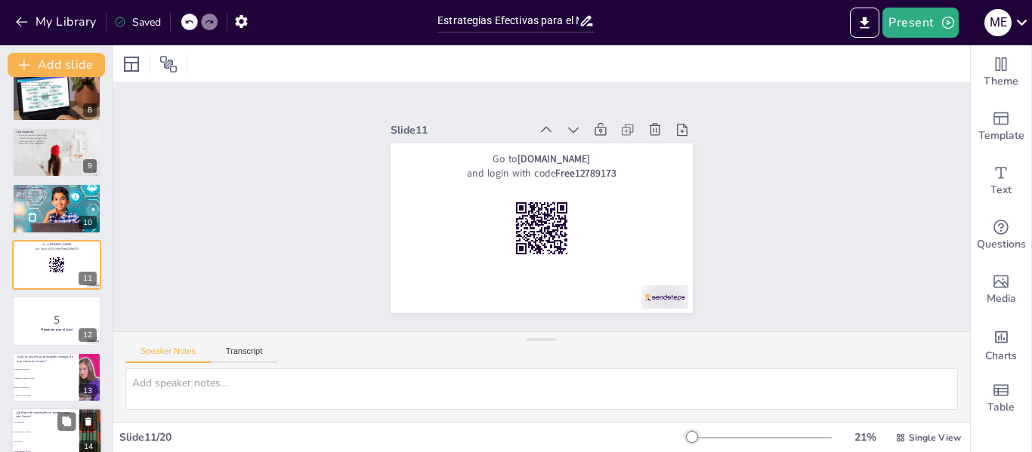
click at [27, 424] on li "Solo infografías" at bounding box center [45, 423] width 68 height 10
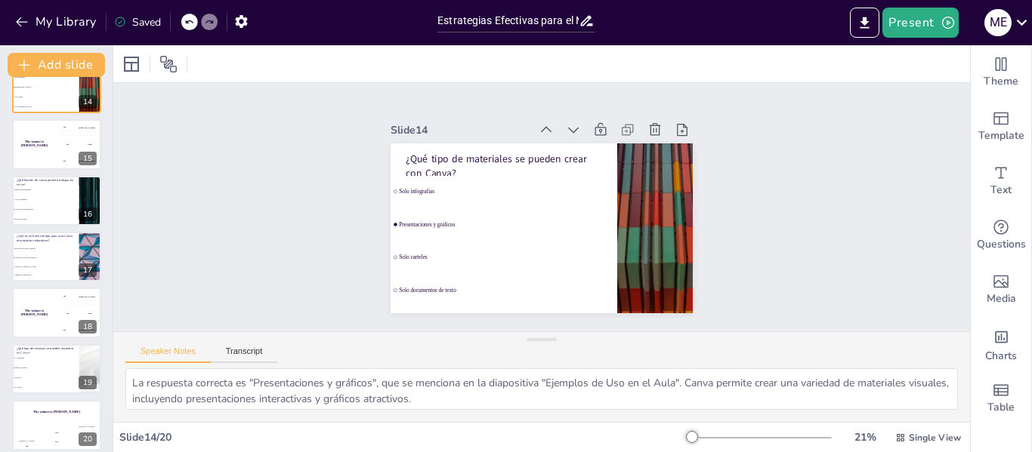
scroll to position [767, 0]
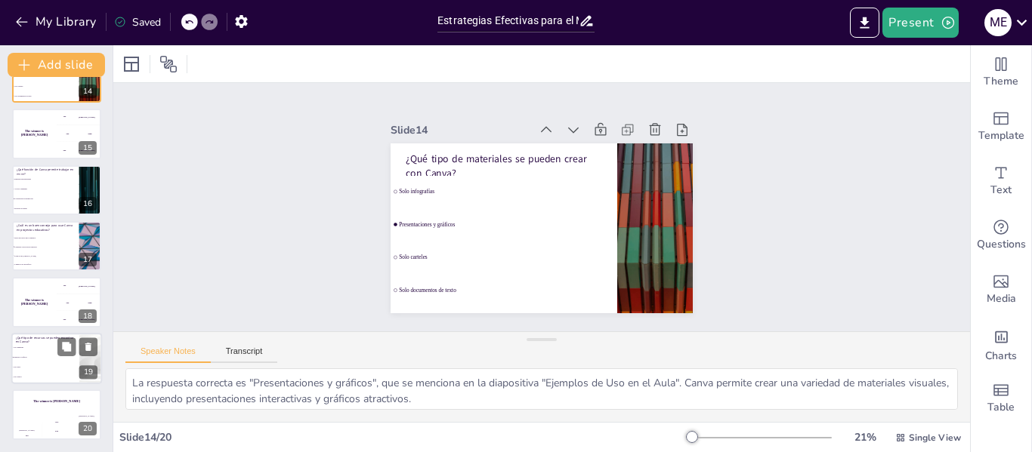
click at [38, 355] on li "Plantillas y gráficos" at bounding box center [45, 358] width 68 height 10
